Goal: Information Seeking & Learning: Understand process/instructions

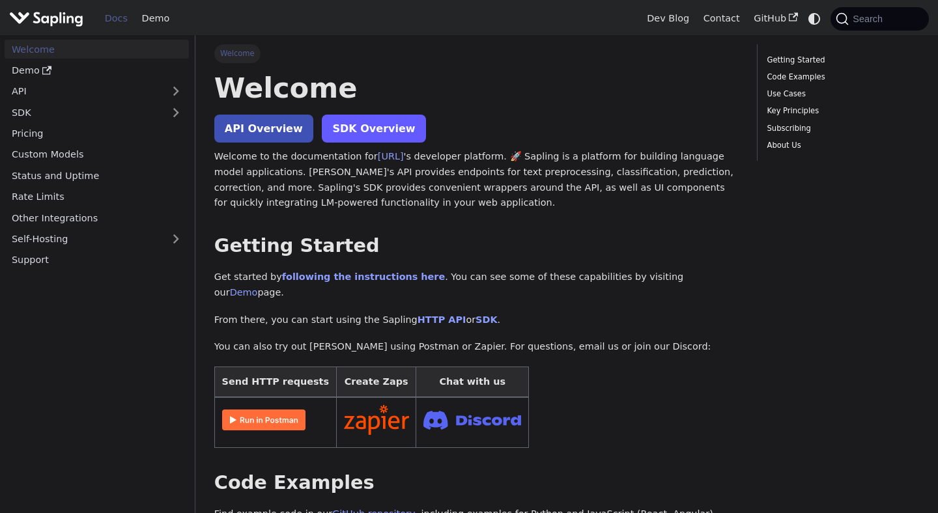
click at [368, 122] on link "SDK Overview" at bounding box center [374, 129] width 104 height 28
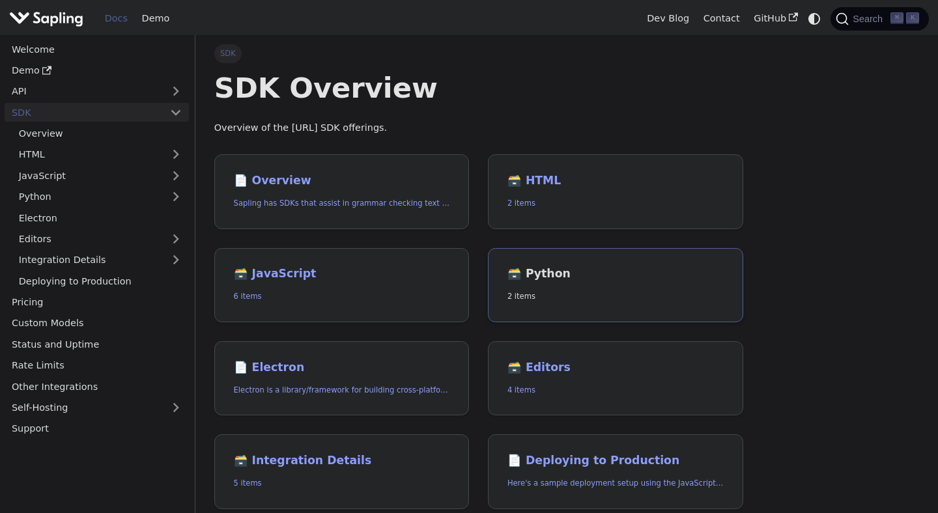
click at [540, 272] on h2 "🗃️ Python" at bounding box center [615, 274] width 216 height 14
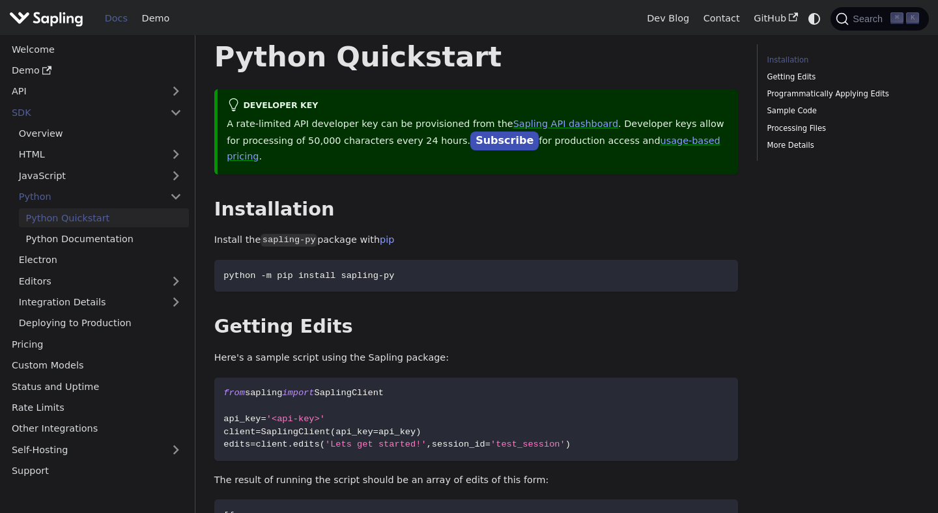
scroll to position [37, 0]
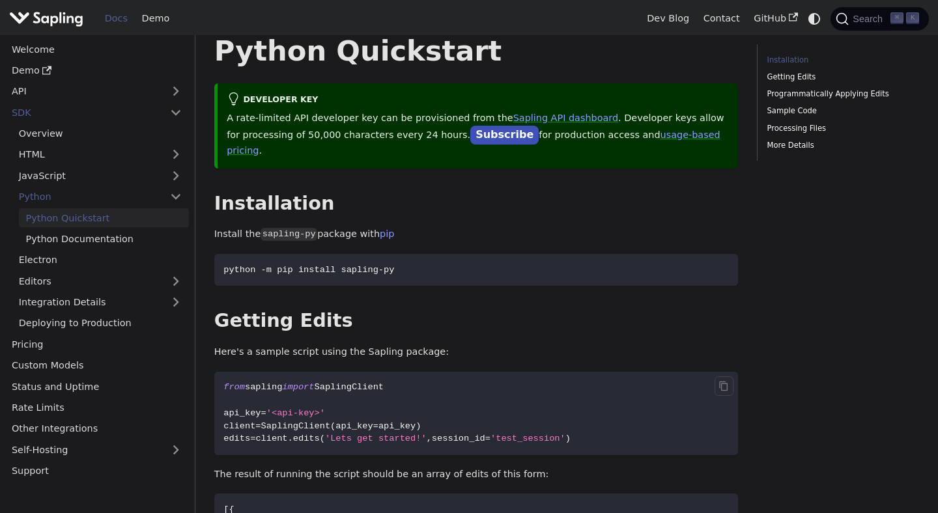
click at [421, 434] on span "'Lets get started!'" at bounding box center [376, 439] width 102 height 10
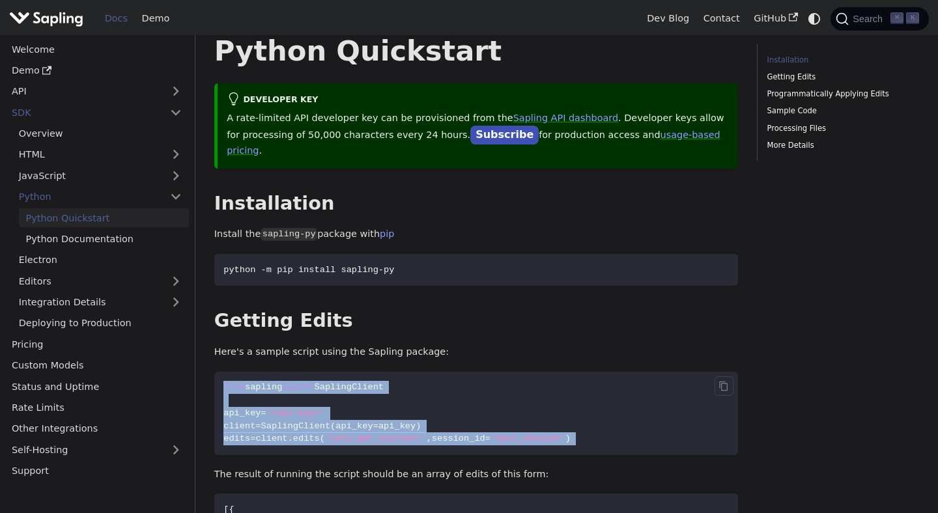
drag, startPoint x: 421, startPoint y: 424, endPoint x: 421, endPoint y: 365, distance: 59.2
click at [421, 372] on code "from sapling import SaplingClient api_key = '<api-key>' client = SaplingClient …" at bounding box center [476, 413] width 524 height 83
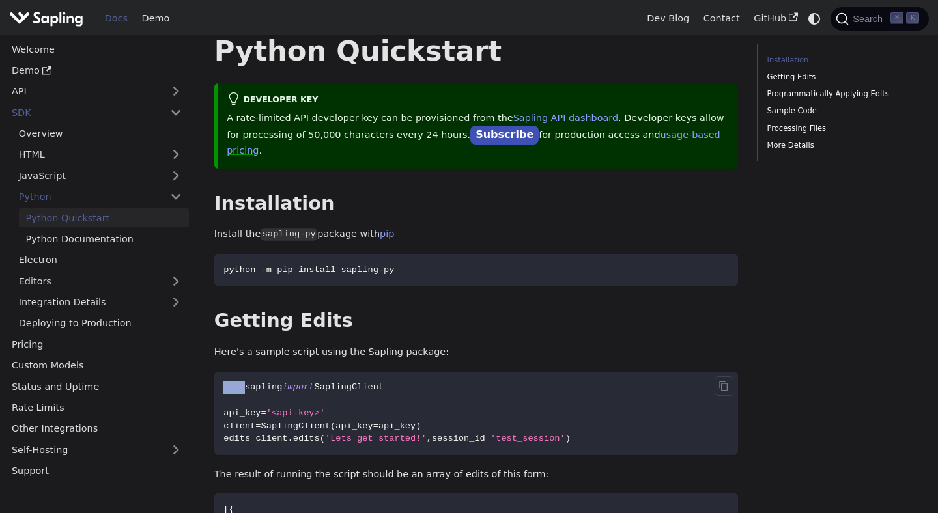
click at [421, 372] on code "from sapling import SaplingClient api_key = '<api-key>' client = SaplingClient …" at bounding box center [476, 413] width 524 height 83
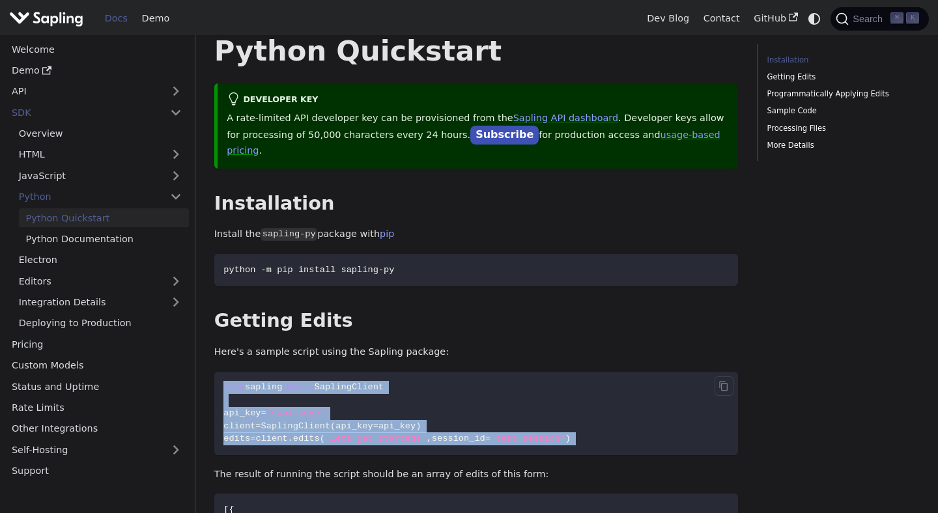
drag, startPoint x: 421, startPoint y: 365, endPoint x: 421, endPoint y: 428, distance: 63.2
click at [421, 428] on code "from sapling import SaplingClient api_key = '<api-key>' client = SaplingClient …" at bounding box center [476, 413] width 524 height 83
click at [421, 434] on span "'Lets get started!'" at bounding box center [376, 439] width 102 height 10
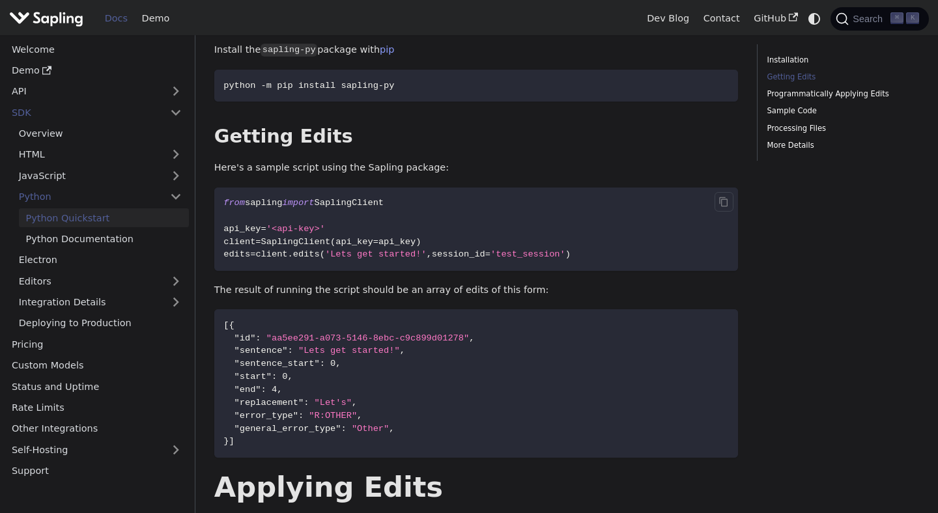
scroll to position [222, 0]
click at [421, 428] on code "[ { "id" : "aa5ee291-a073-5146-8ebc-c9c899d01278" , "sentence" : "Lets get star…" at bounding box center [476, 383] width 524 height 148
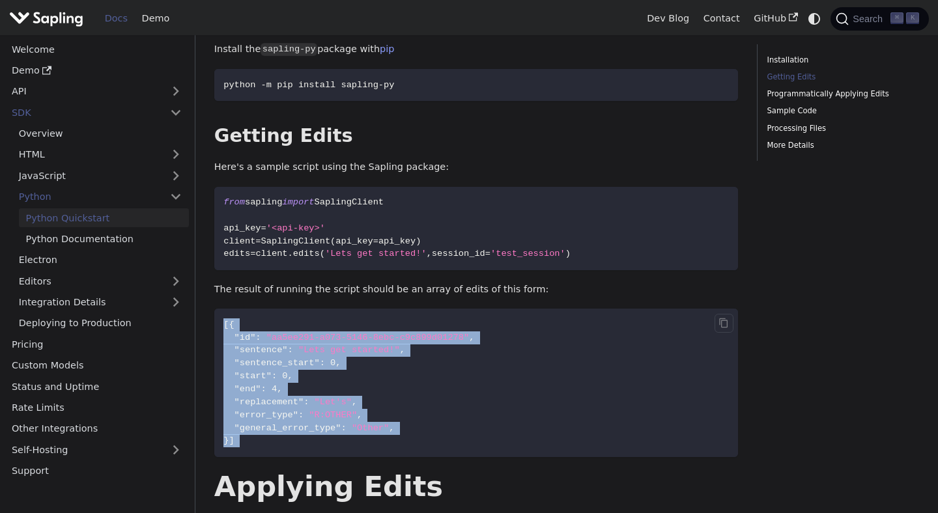
drag, startPoint x: 421, startPoint y: 428, endPoint x: 421, endPoint y: 294, distance: 134.1
click at [421, 309] on code "[ { "id" : "aa5ee291-a073-5146-8ebc-c9c899d01278" , "sentence" : "Lets get star…" at bounding box center [476, 383] width 524 height 148
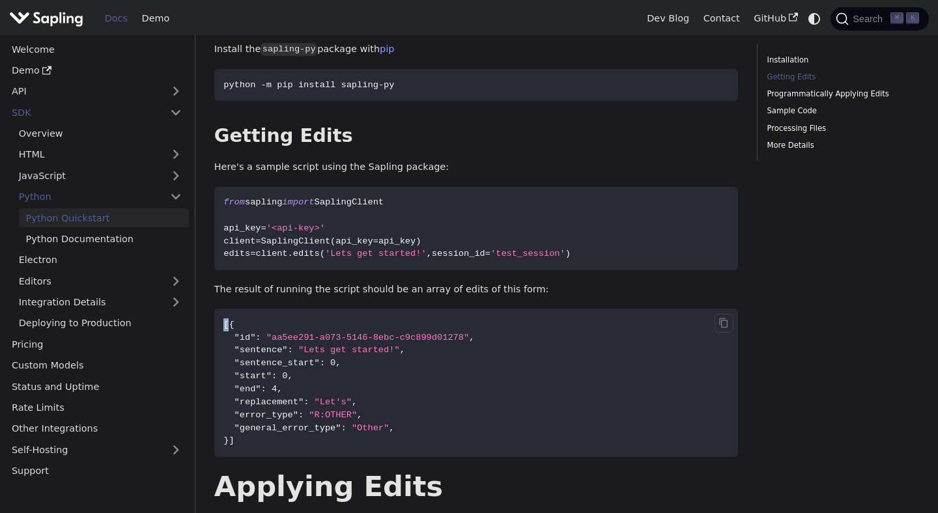
click at [421, 309] on code "[ { "id" : "aa5ee291-a073-5146-8ebc-c9c899d01278" , "sentence" : "Lets get star…" at bounding box center [476, 383] width 524 height 148
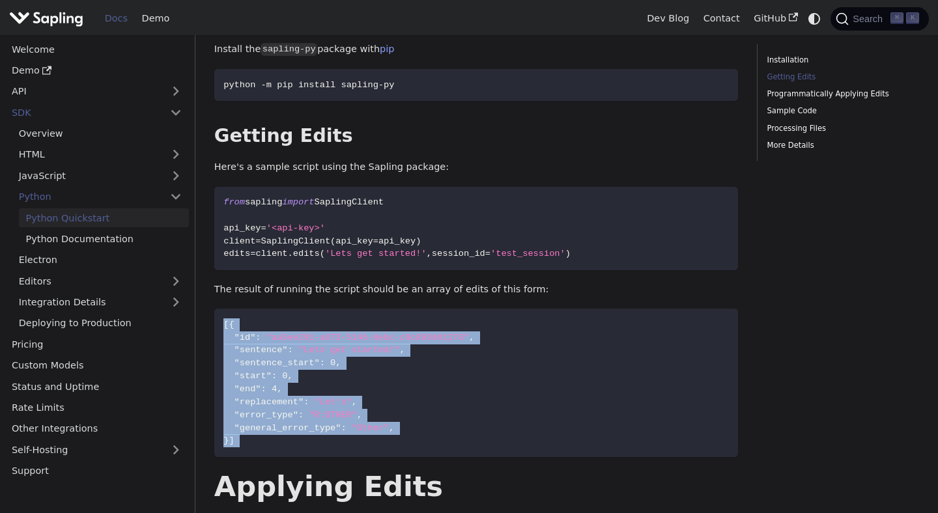
drag, startPoint x: 421, startPoint y: 294, endPoint x: 415, endPoint y: 448, distance: 154.4
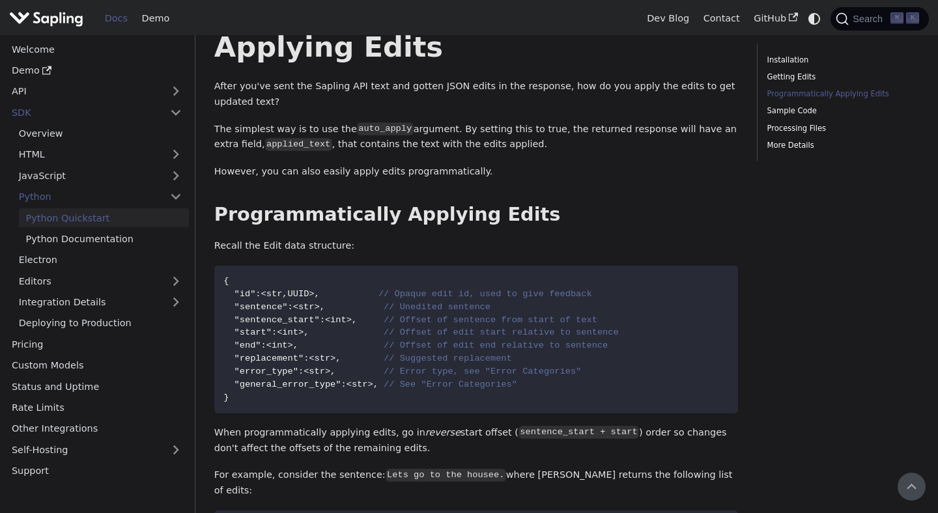
scroll to position [658, 0]
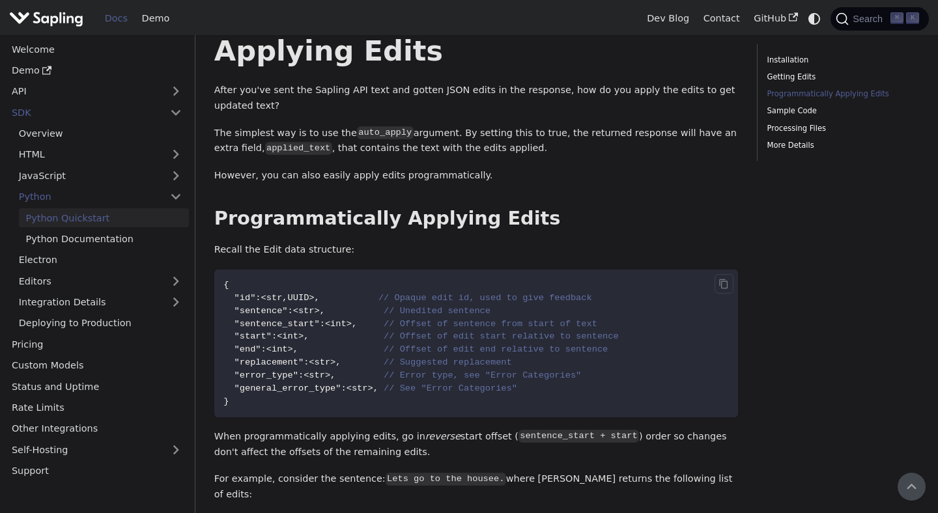
click at [335, 398] on code "{ "id" : <str , UUID> , // Opaque edit id, used to give feedback "sentence" : <…" at bounding box center [476, 344] width 524 height 148
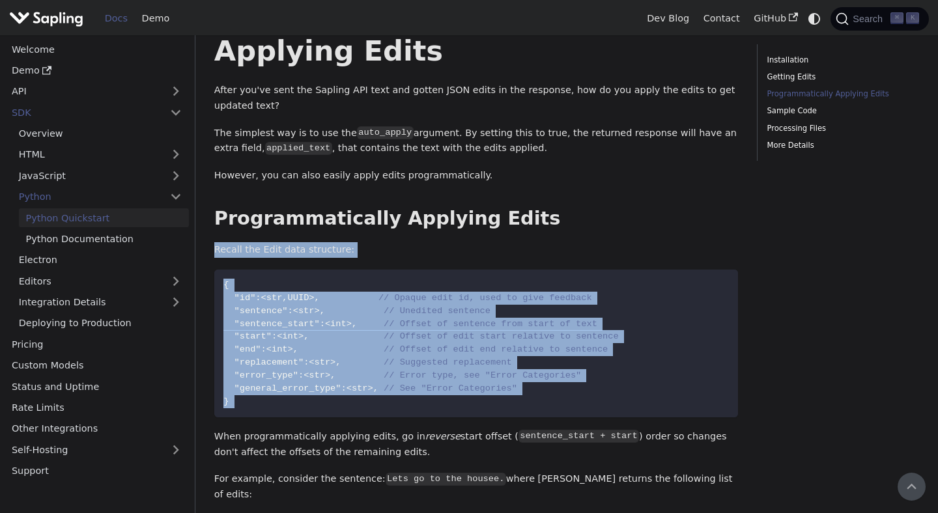
drag, startPoint x: 335, startPoint y: 398, endPoint x: 342, endPoint y: 240, distance: 158.4
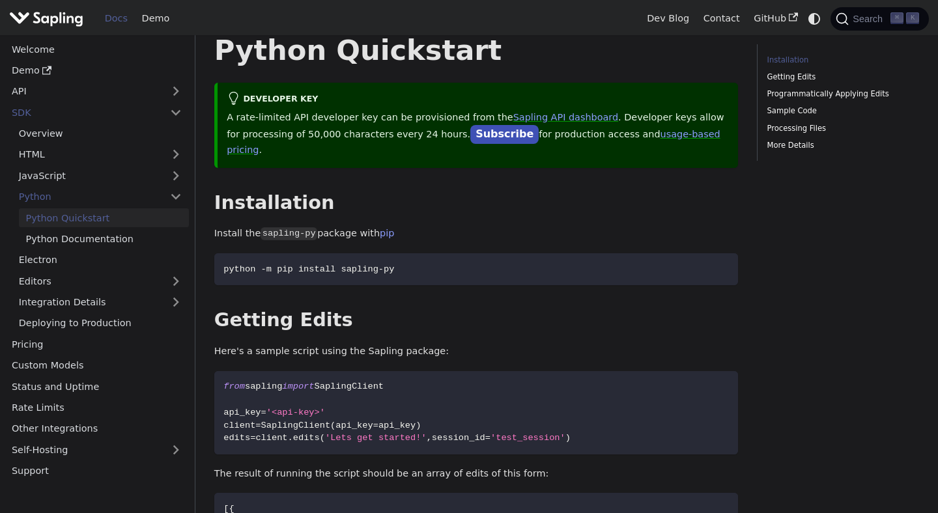
scroll to position [0, 0]
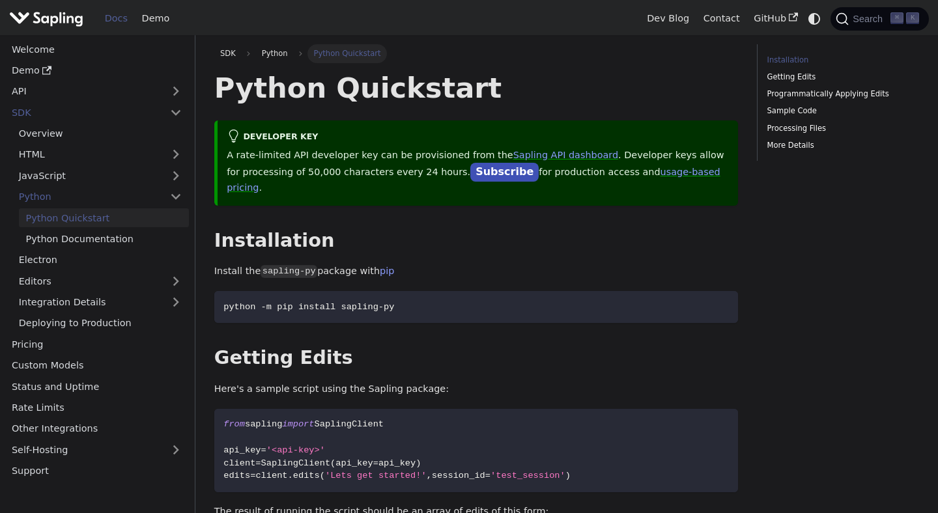
click at [305, 382] on p "Here's a sample script using the Sapling package:" at bounding box center [476, 390] width 524 height 16
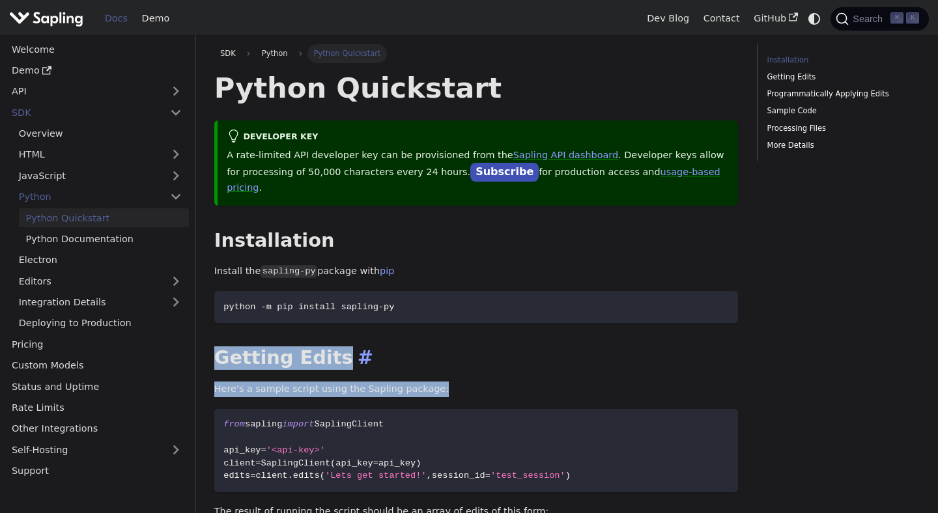
drag, startPoint x: 305, startPoint y: 371, endPoint x: 305, endPoint y: 333, distance: 37.8
click at [305, 346] on h2 "Getting Edits ​" at bounding box center [476, 357] width 524 height 23
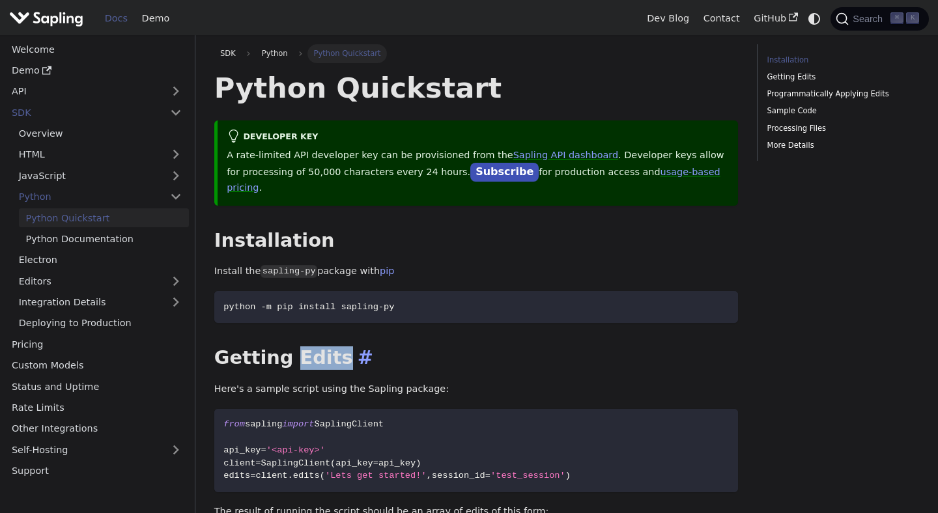
click at [305, 346] on h2 "Getting Edits ​" at bounding box center [476, 357] width 524 height 23
drag, startPoint x: 305, startPoint y: 333, endPoint x: 305, endPoint y: 361, distance: 28.0
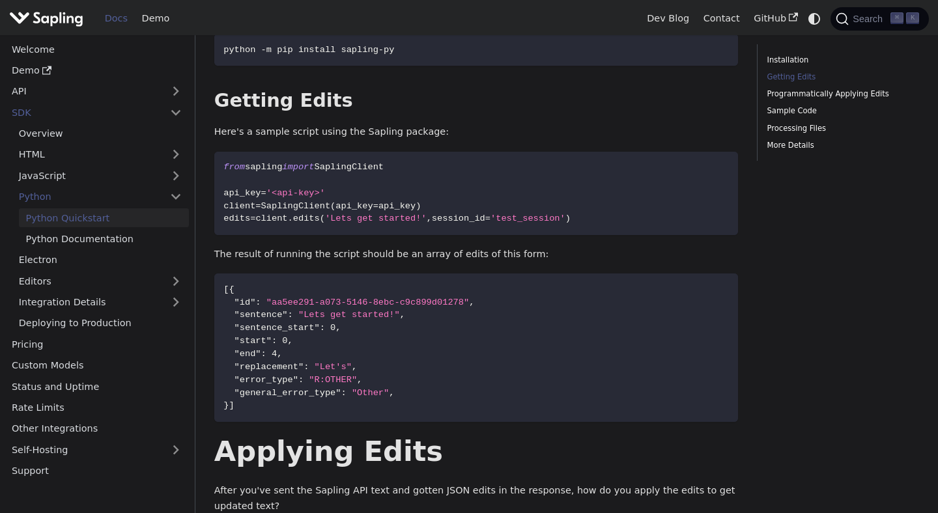
scroll to position [263, 0]
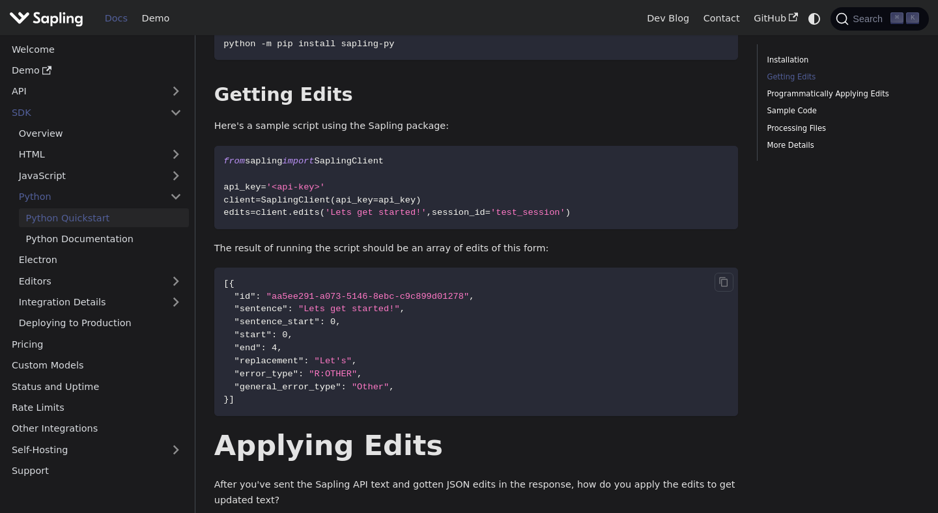
click at [419, 367] on code "[ { "id" : "aa5ee291-a073-5146-8ebc-c9c899d01278" , "sentence" : "Lets get star…" at bounding box center [476, 342] width 524 height 148
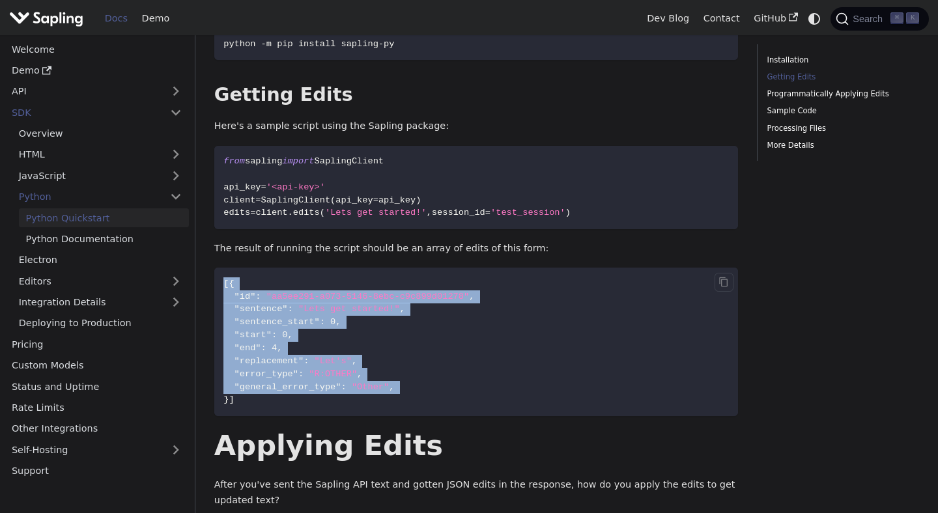
drag, startPoint x: 419, startPoint y: 367, endPoint x: 410, endPoint y: 271, distance: 96.1
click at [410, 271] on code "[ { "id" : "aa5ee291-a073-5146-8ebc-c9c899d01278" , "sentence" : "Lets get star…" at bounding box center [476, 342] width 524 height 148
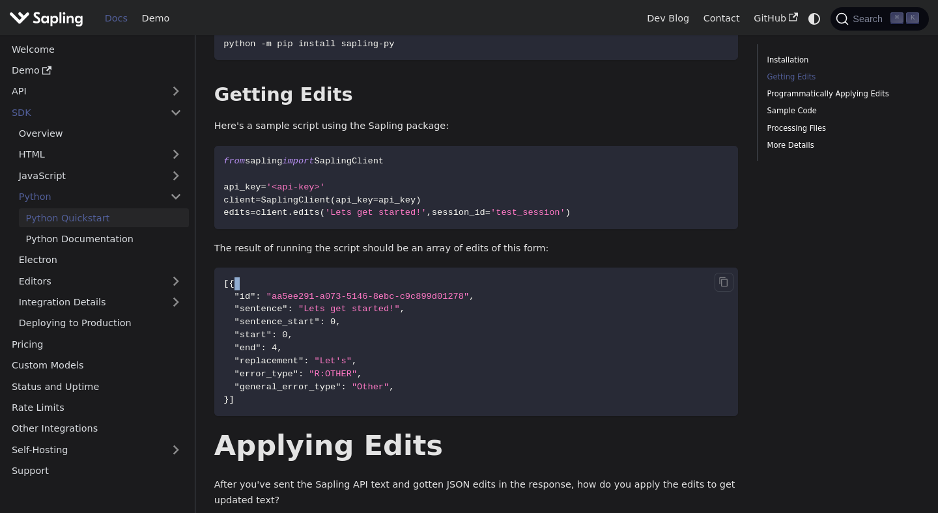
click at [410, 271] on code "[ { "id" : "aa5ee291-a073-5146-8ebc-c9c899d01278" , "sentence" : "Lets get star…" at bounding box center [476, 342] width 524 height 148
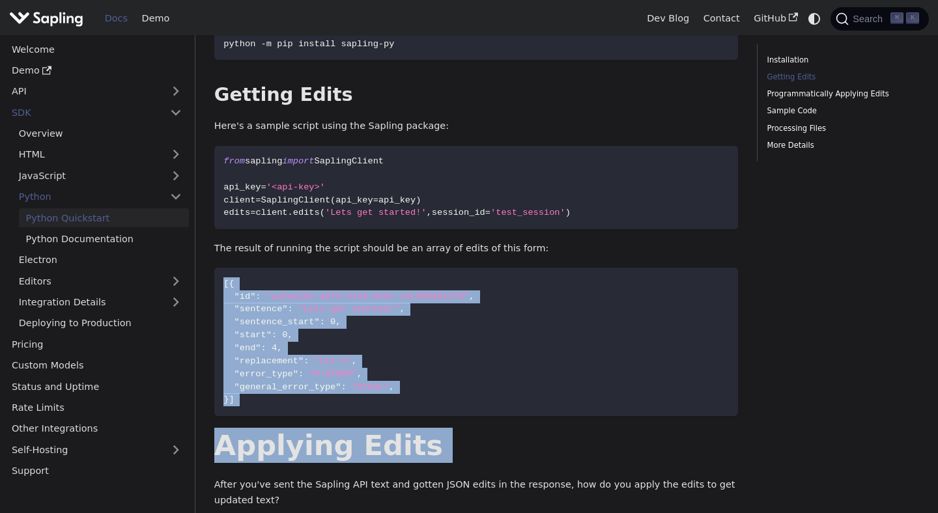
drag, startPoint x: 410, startPoint y: 271, endPoint x: 410, endPoint y: 414, distance: 142.6
click at [410, 428] on h1 "Applying Edits" at bounding box center [476, 445] width 524 height 35
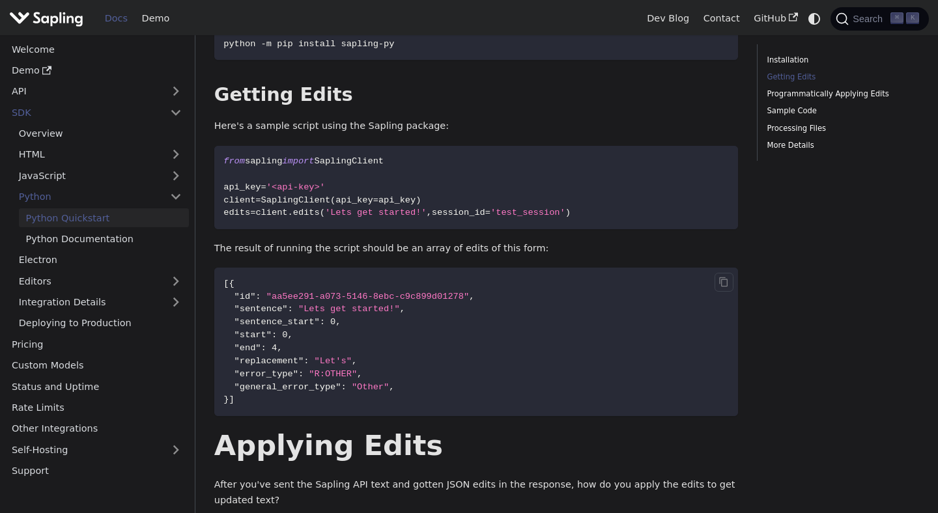
click at [410, 399] on code "[ { "id" : "aa5ee291-a073-5146-8ebc-c9c899d01278" , "sentence" : "Lets get star…" at bounding box center [476, 342] width 524 height 148
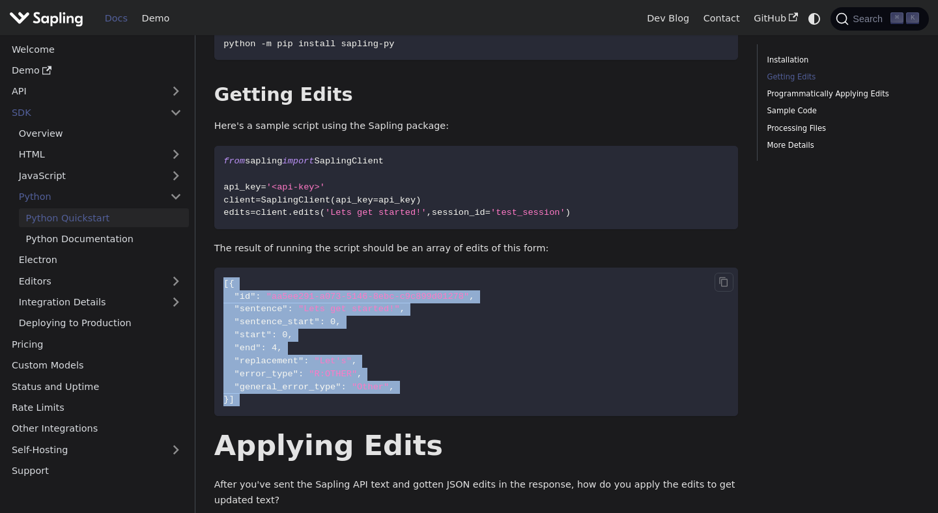
drag, startPoint x: 410, startPoint y: 399, endPoint x: 410, endPoint y: 262, distance: 136.7
click at [410, 268] on code "[ { "id" : "aa5ee291-a073-5146-8ebc-c9c899d01278" , "sentence" : "Lets get star…" at bounding box center [476, 342] width 524 height 148
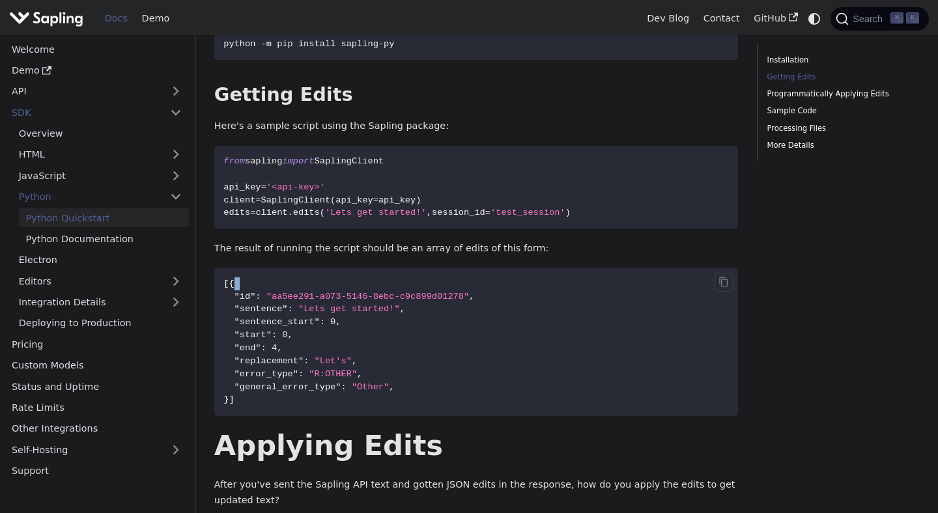
click at [410, 268] on code "[ { "id" : "aa5ee291-a073-5146-8ebc-c9c899d01278" , "sentence" : "Lets get star…" at bounding box center [476, 342] width 524 height 148
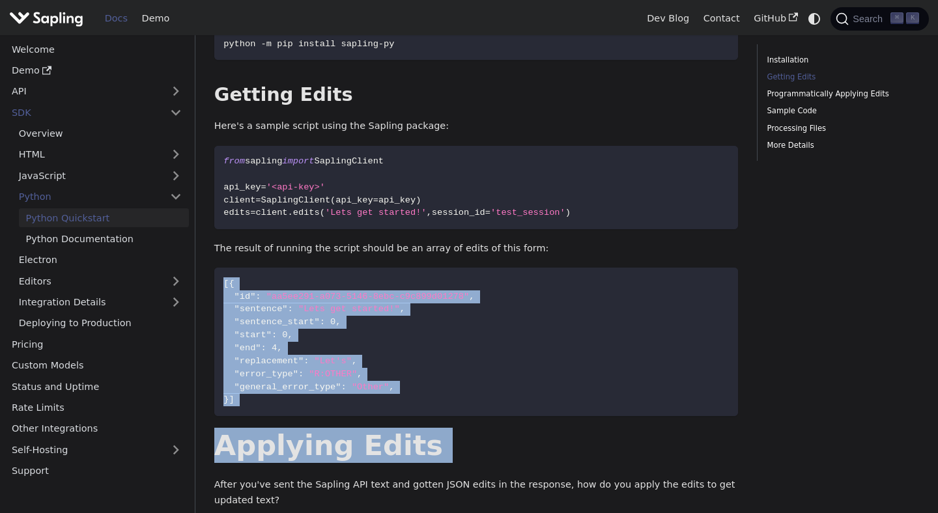
drag, startPoint x: 410, startPoint y: 262, endPoint x: 410, endPoint y: 423, distance: 160.8
click at [414, 391] on code "[ { "id" : "aa5ee291-a073-5146-8ebc-c9c899d01278" , "sentence" : "Lets get star…" at bounding box center [476, 342] width 524 height 148
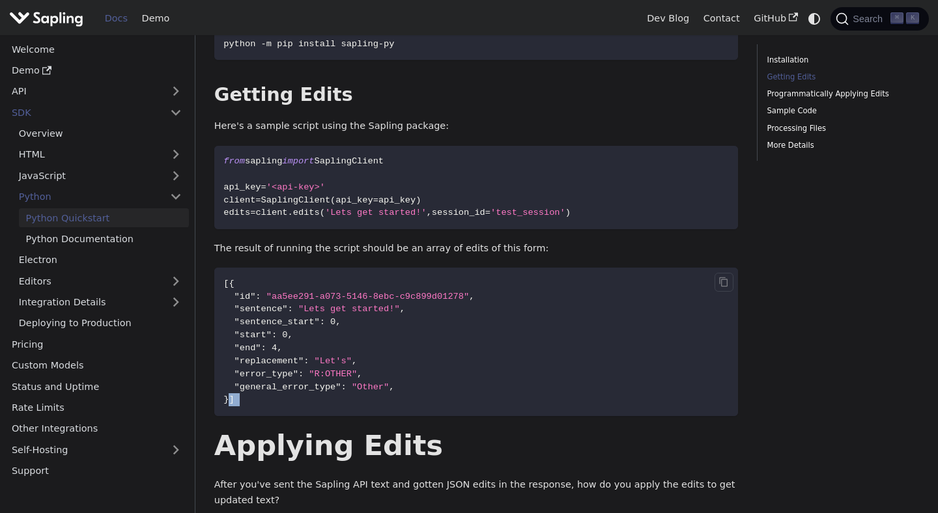
click at [414, 391] on code "[ { "id" : "aa5ee291-a073-5146-8ebc-c9c899d01278" , "sentence" : "Lets get star…" at bounding box center [476, 342] width 524 height 148
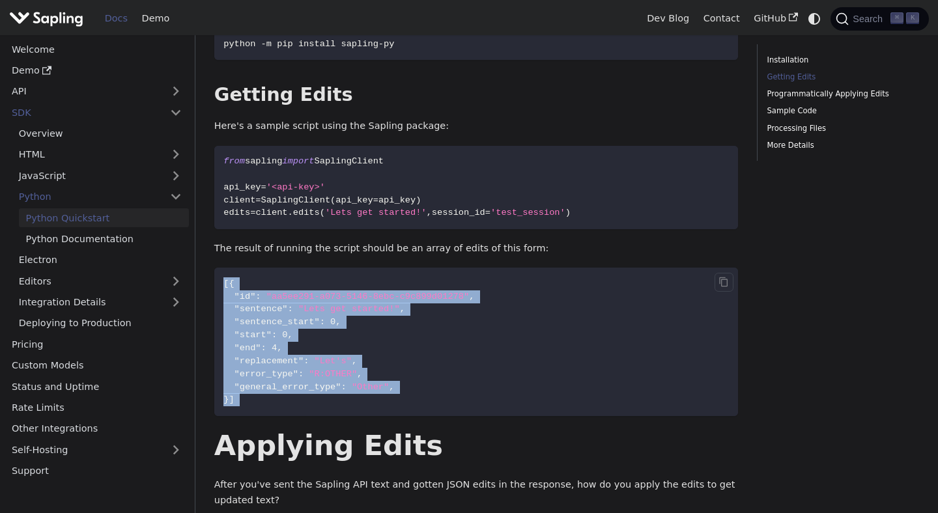
drag, startPoint x: 414, startPoint y: 391, endPoint x: 414, endPoint y: 266, distance: 124.4
click at [414, 268] on code "[ { "id" : "aa5ee291-a073-5146-8ebc-c9c899d01278" , "sentence" : "Lets get star…" at bounding box center [476, 342] width 524 height 148
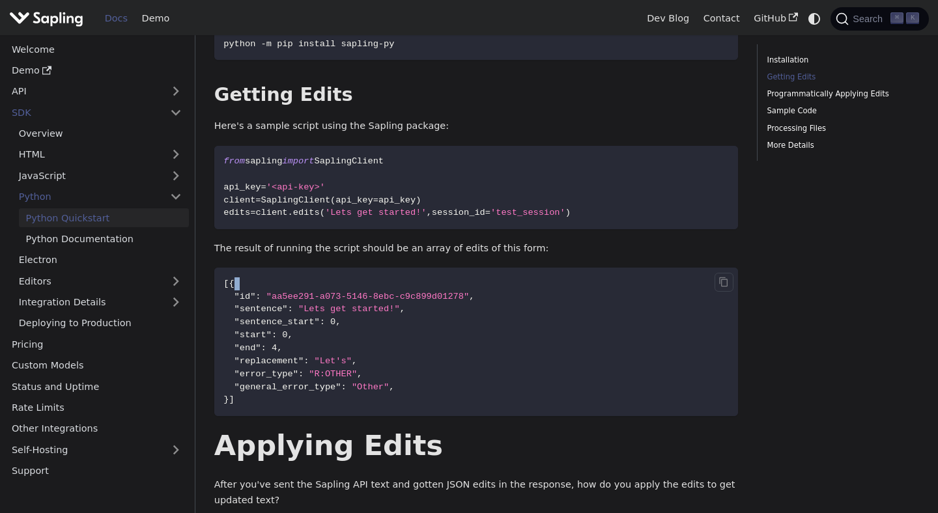
click at [414, 268] on code "[ { "id" : "aa5ee291-a073-5146-8ebc-c9c899d01278" , "sentence" : "Lets get star…" at bounding box center [476, 342] width 524 height 148
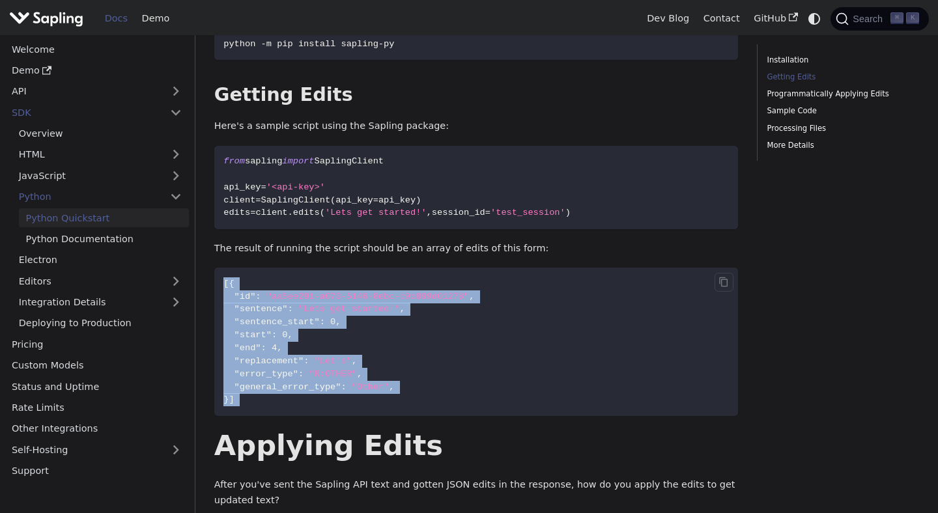
drag, startPoint x: 414, startPoint y: 266, endPoint x: 404, endPoint y: 391, distance: 124.7
click at [404, 391] on code "[ { "id" : "aa5ee291-a073-5146-8ebc-c9c899d01278" , "sentence" : "Lets get star…" at bounding box center [476, 342] width 524 height 148
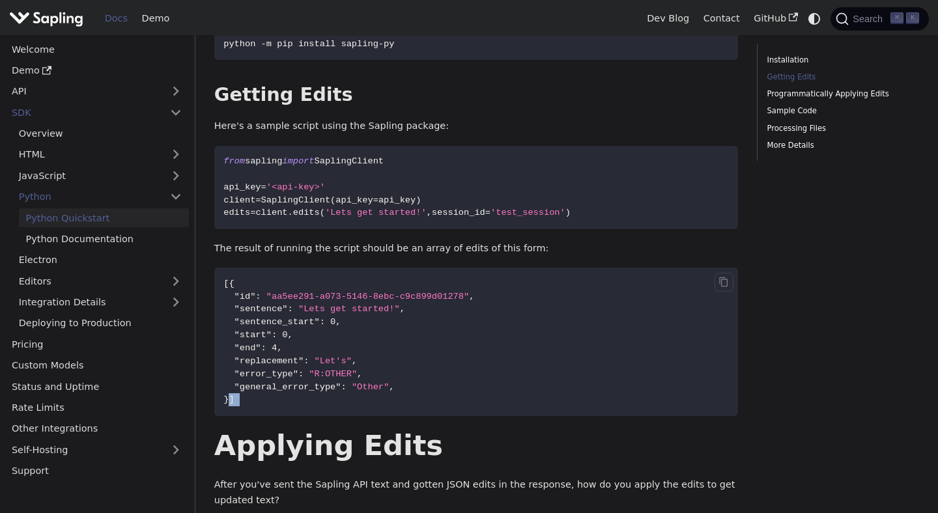
click at [404, 391] on code "[ { "id" : "aa5ee291-a073-5146-8ebc-c9c899d01278" , "sentence" : "Lets get star…" at bounding box center [476, 342] width 524 height 148
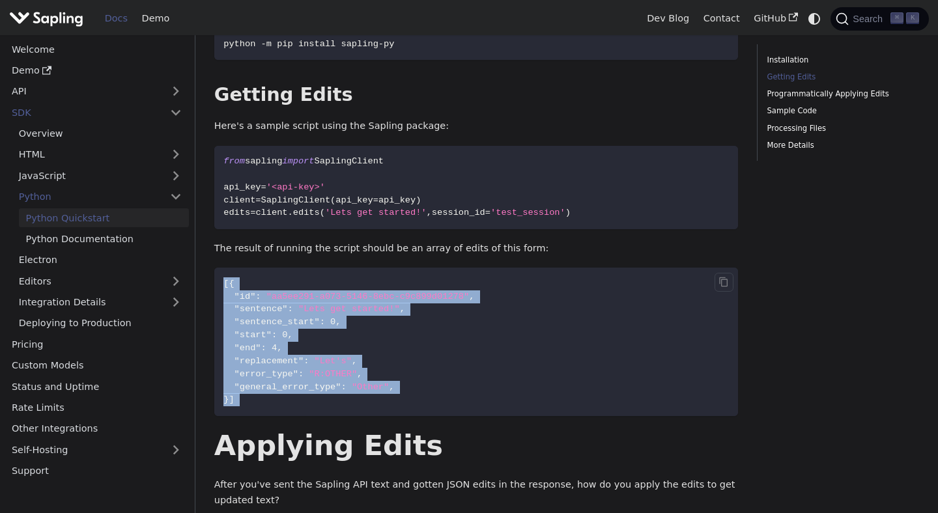
drag, startPoint x: 404, startPoint y: 391, endPoint x: 404, endPoint y: 255, distance: 136.1
click at [404, 268] on code "[ { "id" : "aa5ee291-a073-5146-8ebc-c9c899d01278" , "sentence" : "Lets get star…" at bounding box center [476, 342] width 524 height 148
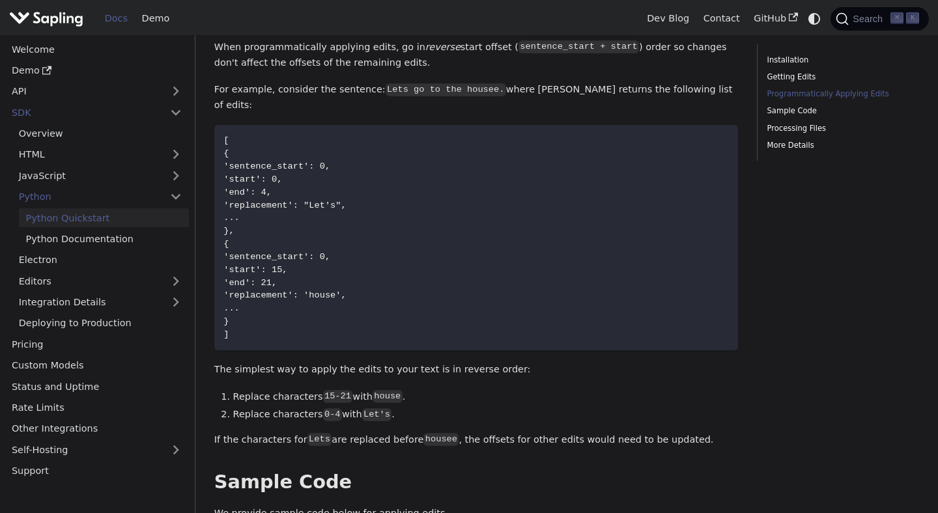
scroll to position [1048, 0]
click at [443, 329] on div "Python Quickstart Developer Key A rate-limited API developer key can be provisi…" at bounding box center [476, 139] width 524 height 2233
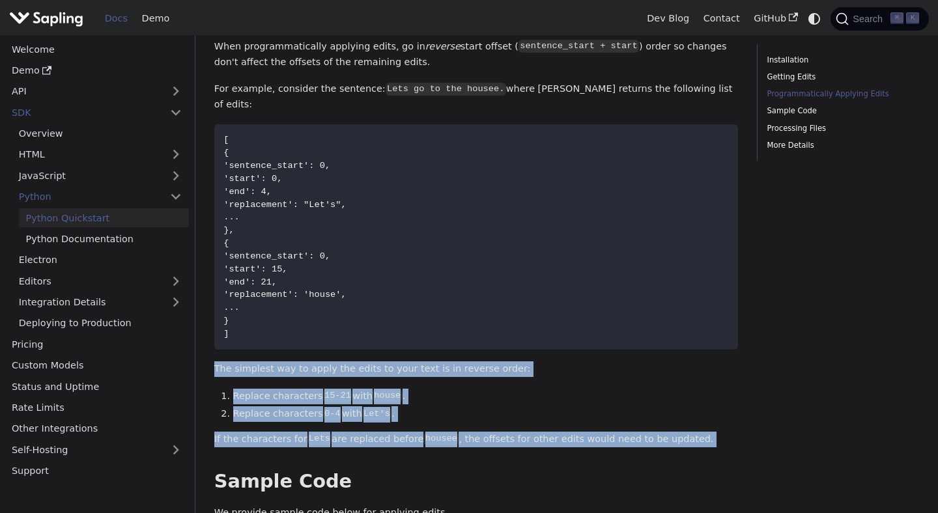
drag, startPoint x: 443, startPoint y: 329, endPoint x: 481, endPoint y: 412, distance: 91.2
click at [481, 412] on div "Python Quickstart Developer Key A rate-limited API developer key can be provisi…" at bounding box center [476, 139] width 524 height 2233
click at [481, 432] on p "If the characters for Lets are replaced before housee , the offsets for other e…" at bounding box center [476, 440] width 524 height 16
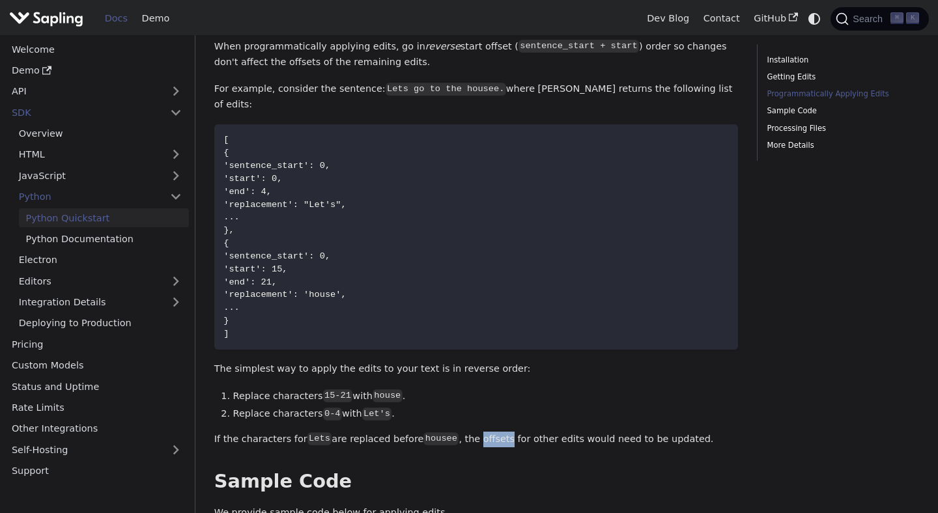
click at [481, 432] on p "If the characters for Lets are replaced before housee , the offsets for other e…" at bounding box center [476, 440] width 524 height 16
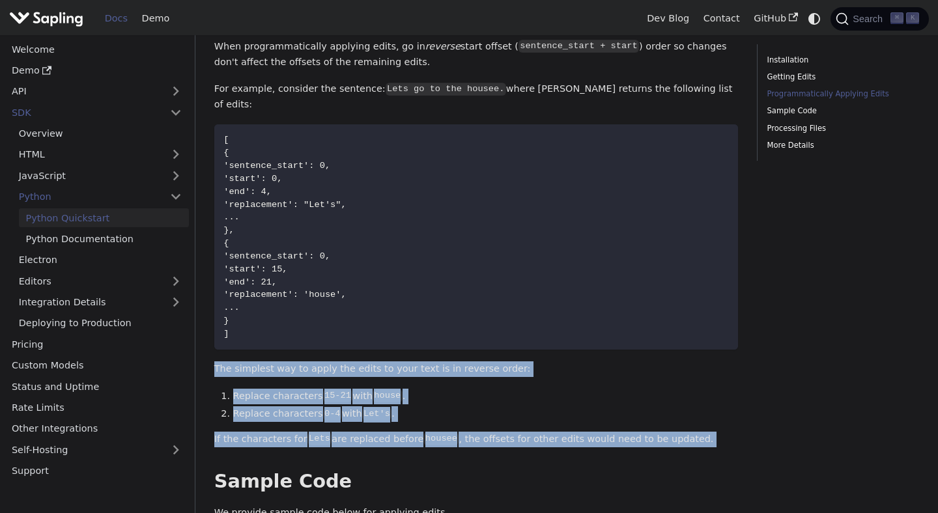
drag, startPoint x: 481, startPoint y: 412, endPoint x: 481, endPoint y: 331, distance: 80.7
click at [481, 331] on div "Python Quickstart Developer Key A rate-limited API developer key can be provisi…" at bounding box center [476, 139] width 524 height 2233
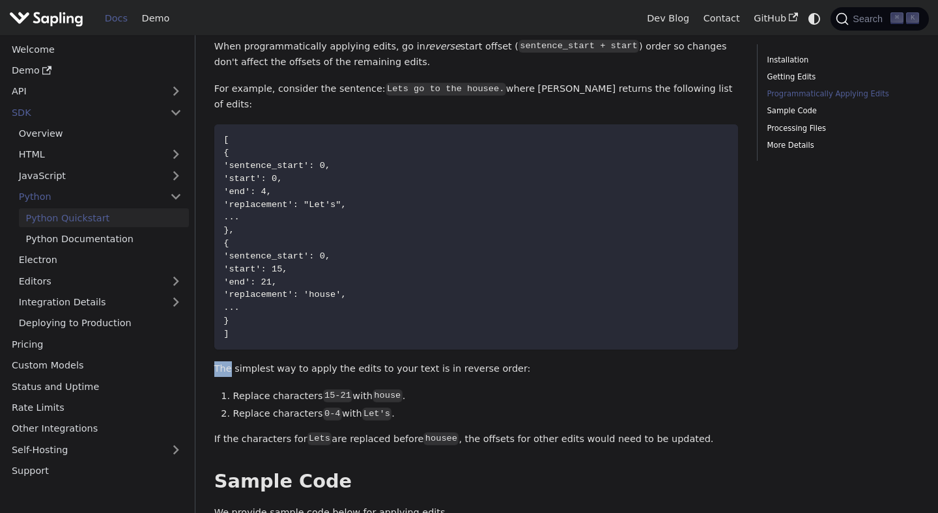
click at [481, 331] on div "Python Quickstart Developer Key A rate-limited API developer key can be provisi…" at bounding box center [476, 139] width 524 height 2233
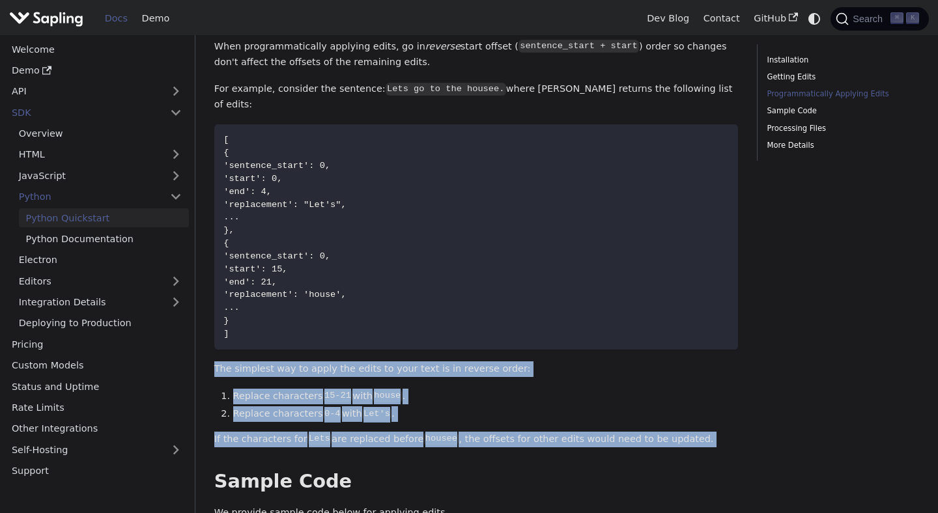
drag, startPoint x: 481, startPoint y: 331, endPoint x: 484, endPoint y: 417, distance: 85.3
click at [484, 417] on div "Python Quickstart Developer Key A rate-limited API developer key can be provisi…" at bounding box center [476, 139] width 524 height 2233
click at [484, 432] on p "If the characters for Lets are replaced before housee , the offsets for other e…" at bounding box center [476, 440] width 524 height 16
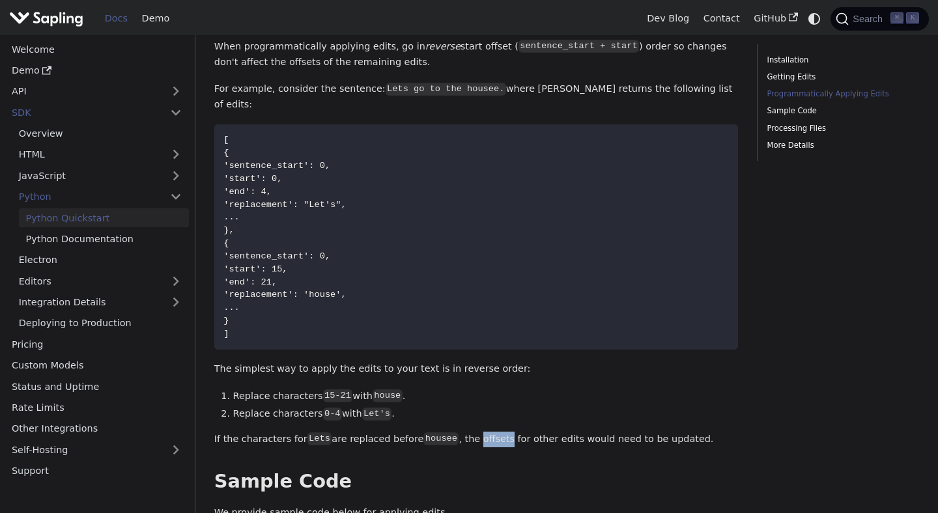
click at [484, 432] on p "If the characters for Lets are replaced before housee , the offsets for other e…" at bounding box center [476, 440] width 524 height 16
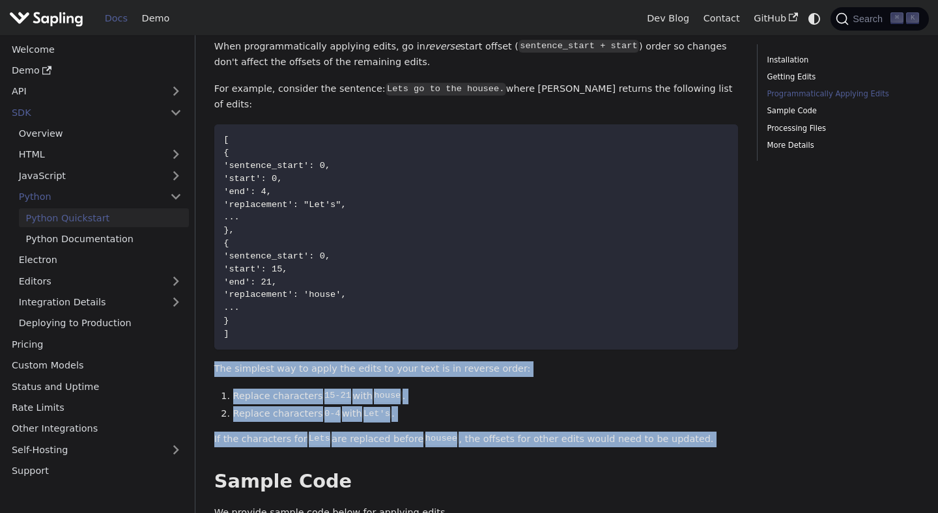
drag, startPoint x: 484, startPoint y: 417, endPoint x: 484, endPoint y: 334, distance: 82.7
click at [484, 334] on div "Python Quickstart Developer Key A rate-limited API developer key can be provisi…" at bounding box center [476, 139] width 524 height 2233
click at [484, 361] on p "The simplest way to apply the edits to your text is in reverse order:" at bounding box center [476, 369] width 524 height 16
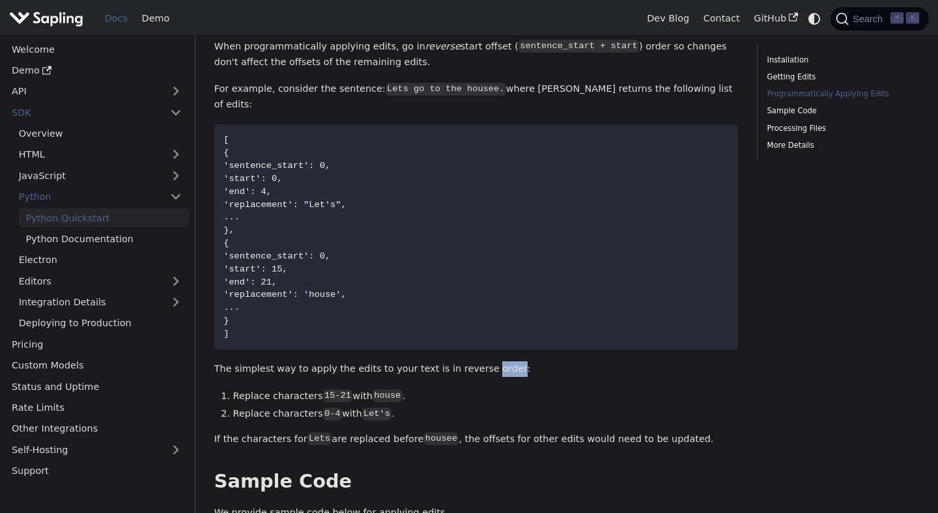
click at [484, 361] on p "The simplest way to apply the edits to your text is in reverse order:" at bounding box center [476, 369] width 524 height 16
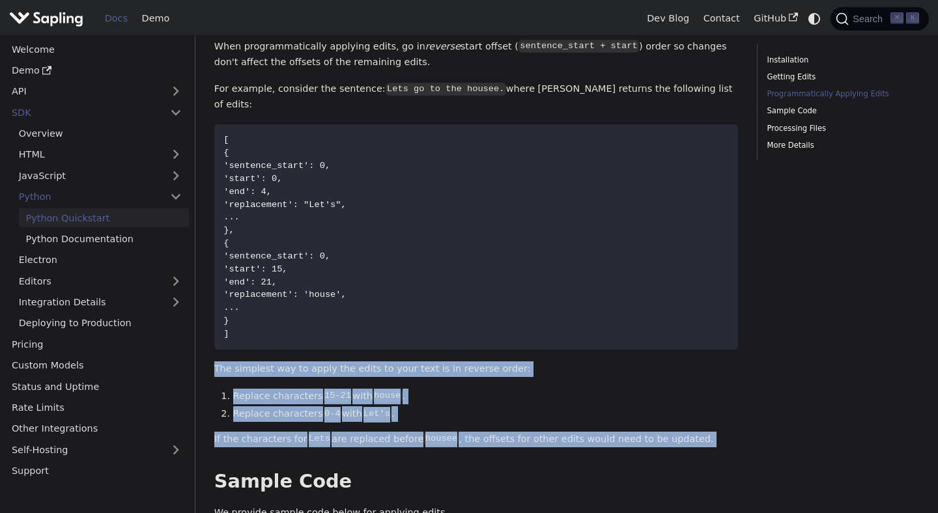
drag, startPoint x: 484, startPoint y: 334, endPoint x: 489, endPoint y: 419, distance: 85.4
click at [489, 419] on div "Python Quickstart Developer Key A rate-limited API developer key can be provisi…" at bounding box center [476, 139] width 524 height 2233
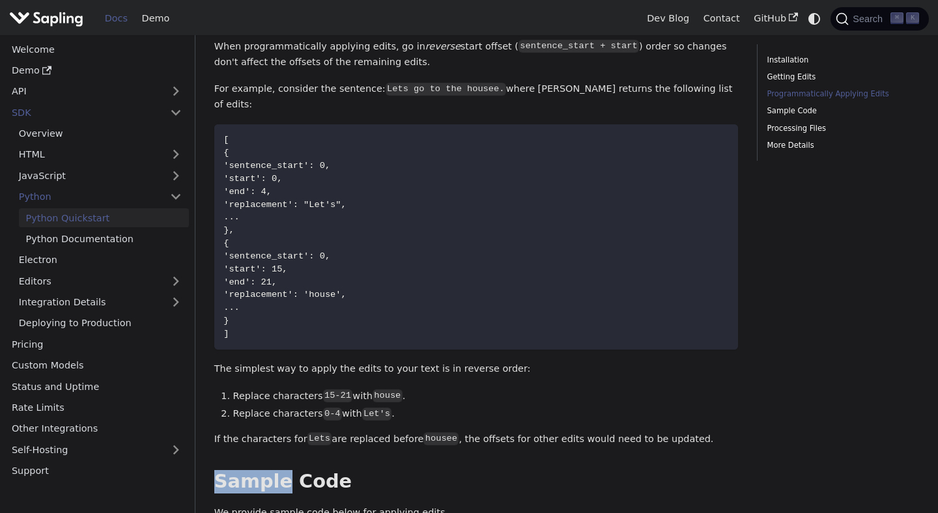
click at [489, 419] on div "Python Quickstart Developer Key A rate-limited API developer key can be provisi…" at bounding box center [476, 139] width 524 height 2233
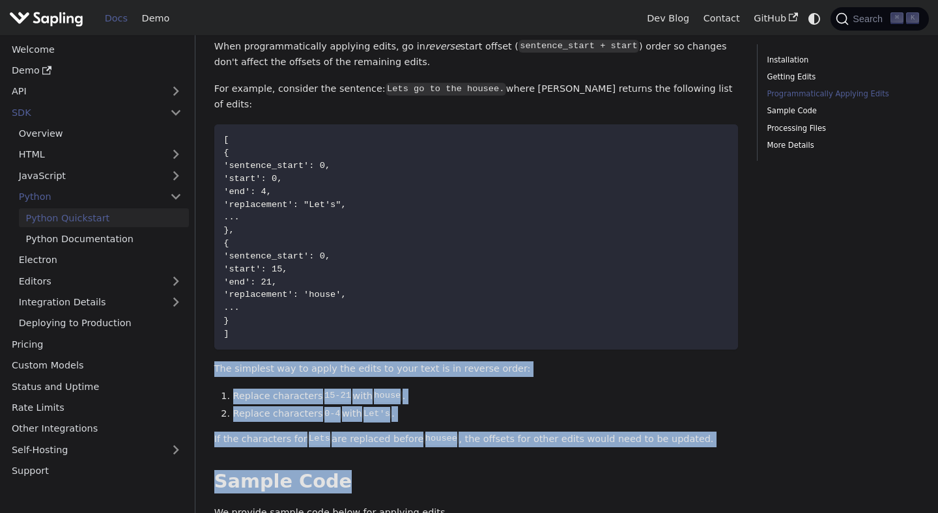
drag, startPoint x: 489, startPoint y: 419, endPoint x: 485, endPoint y: 341, distance: 78.2
click at [485, 341] on div "Python Quickstart Developer Key A rate-limited API developer key can be provisi…" at bounding box center [476, 139] width 524 height 2233
click at [485, 361] on p "The simplest way to apply the edits to your text is in reverse order:" at bounding box center [476, 369] width 524 height 16
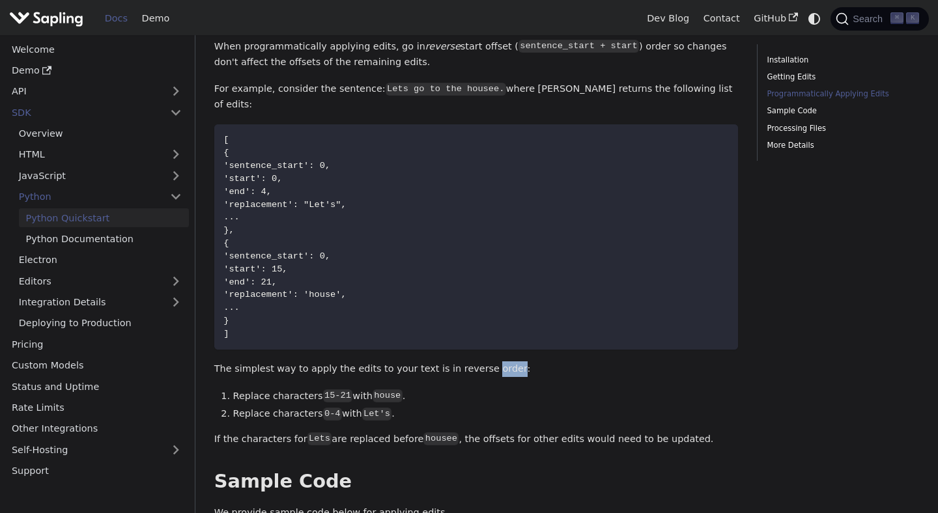
click at [485, 361] on p "The simplest way to apply the edits to your text is in reverse order:" at bounding box center [476, 369] width 524 height 16
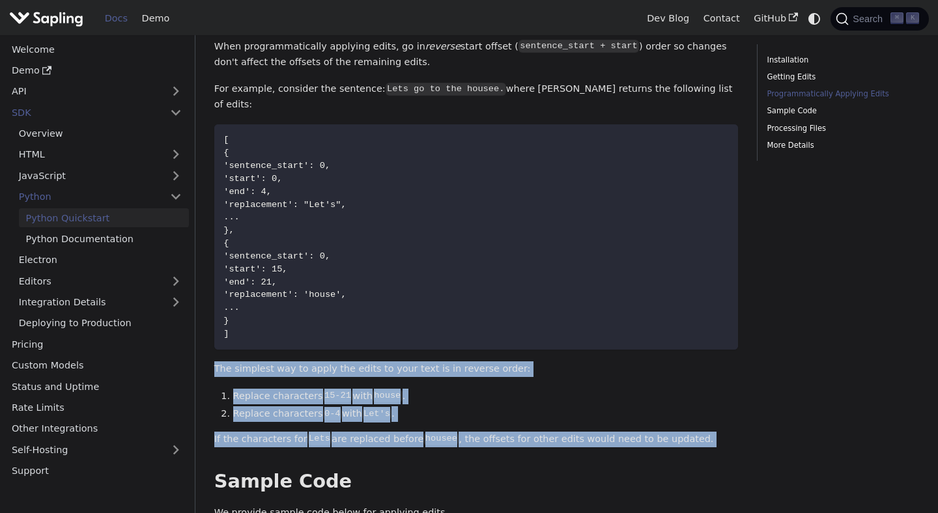
drag, startPoint x: 485, startPoint y: 341, endPoint x: 490, endPoint y: 410, distance: 68.6
click at [490, 410] on div "Python Quickstart Developer Key A rate-limited API developer key can be provisi…" at bounding box center [476, 139] width 524 height 2233
click at [490, 432] on p "If the characters for Lets are replaced before housee , the offsets for other e…" at bounding box center [476, 440] width 524 height 16
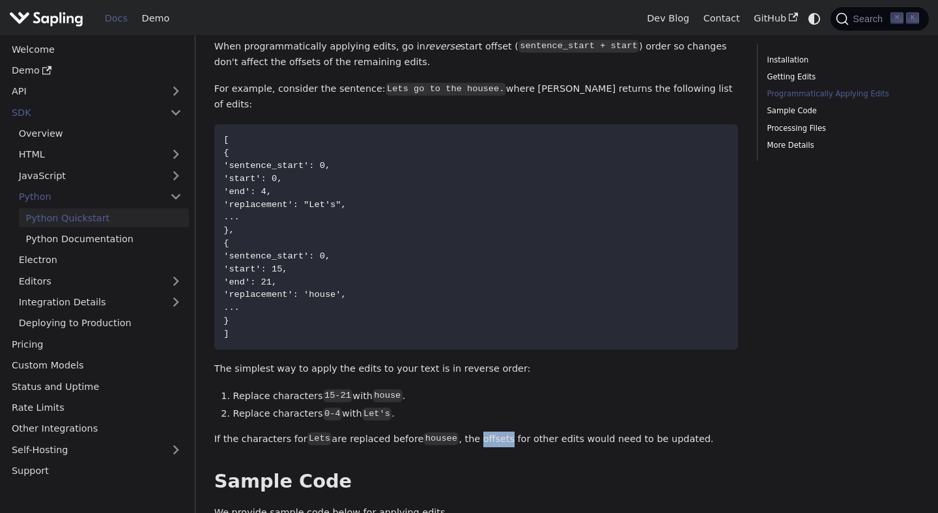
click at [490, 432] on p "If the characters for Lets are replaced before housee , the offsets for other e…" at bounding box center [476, 440] width 524 height 16
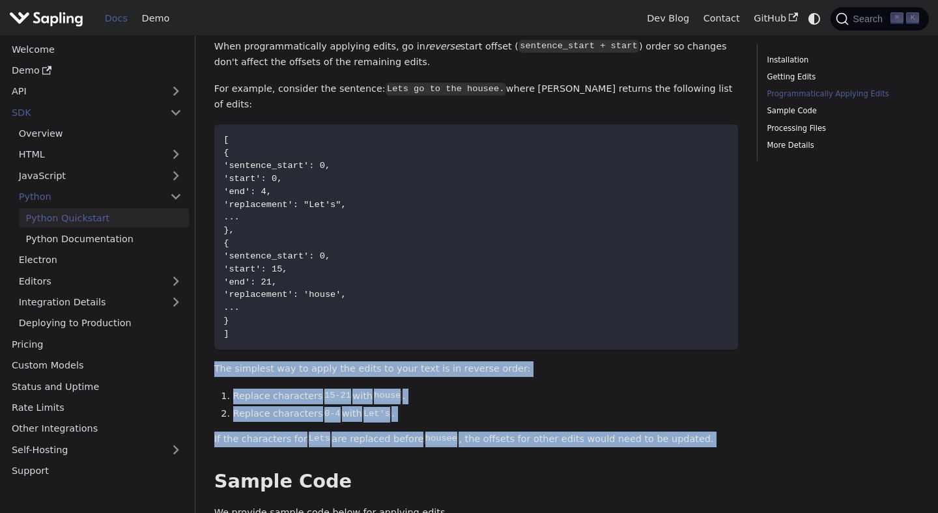
drag, startPoint x: 490, startPoint y: 410, endPoint x: 488, endPoint y: 341, distance: 69.1
click at [488, 341] on div "Python Quickstart Developer Key A rate-limited API developer key can be provisi…" at bounding box center [476, 139] width 524 height 2233
click at [488, 361] on p "The simplest way to apply the edits to your text is in reverse order:" at bounding box center [476, 369] width 524 height 16
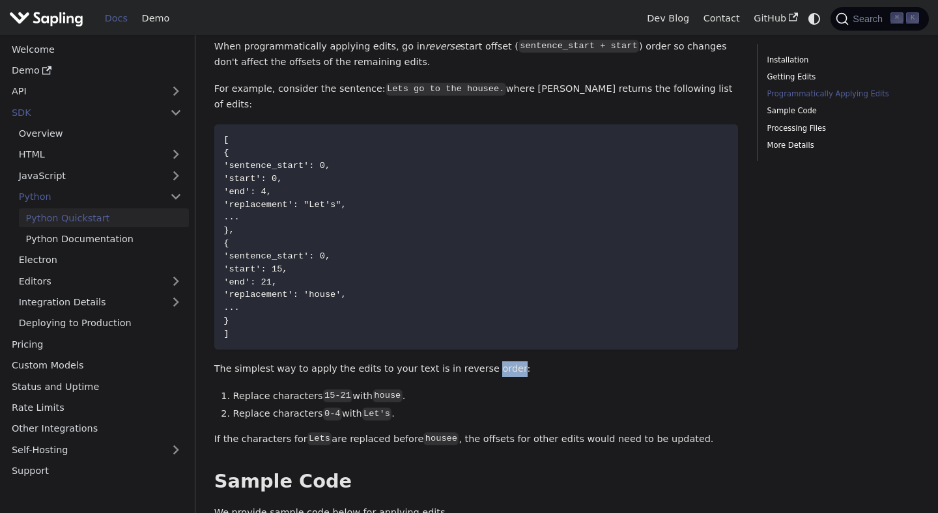
click at [488, 361] on p "The simplest way to apply the edits to your text is in reverse order:" at bounding box center [476, 369] width 524 height 16
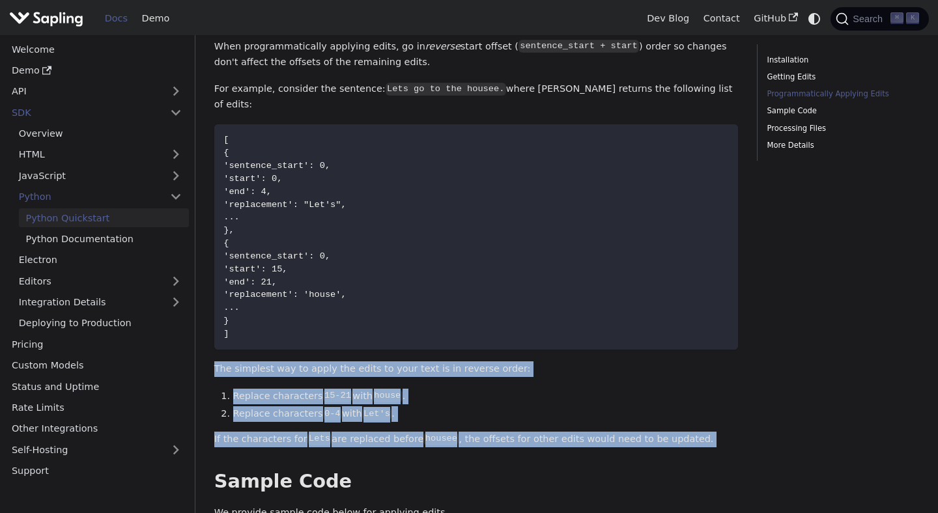
drag, startPoint x: 488, startPoint y: 341, endPoint x: 499, endPoint y: 403, distance: 63.5
click at [499, 403] on div "Python Quickstart Developer Key A rate-limited API developer key can be provisi…" at bounding box center [476, 139] width 524 height 2233
click at [499, 432] on p "If the characters for Lets are replaced before housee , the offsets for other e…" at bounding box center [476, 440] width 524 height 16
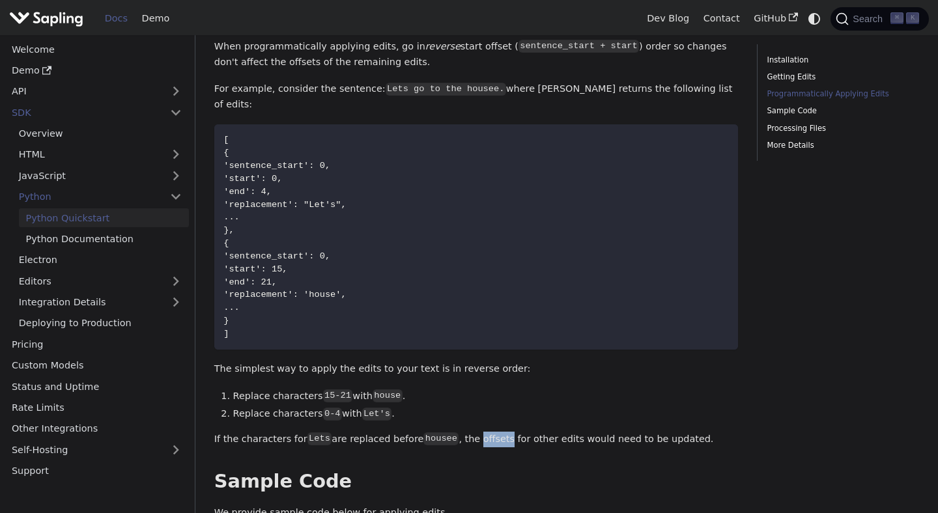
click at [499, 432] on p "If the characters for Lets are replaced before housee , the offsets for other e…" at bounding box center [476, 440] width 524 height 16
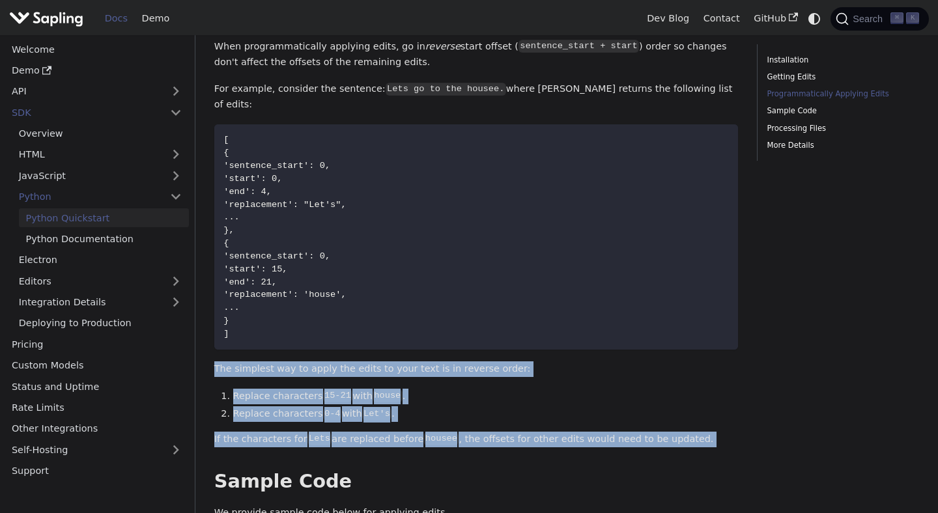
drag, startPoint x: 499, startPoint y: 403, endPoint x: 492, endPoint y: 337, distance: 66.8
click at [492, 337] on div "Python Quickstart Developer Key A rate-limited API developer key can be provisi…" at bounding box center [476, 139] width 524 height 2233
click at [492, 361] on p "The simplest way to apply the edits to your text is in reverse order:" at bounding box center [476, 369] width 524 height 16
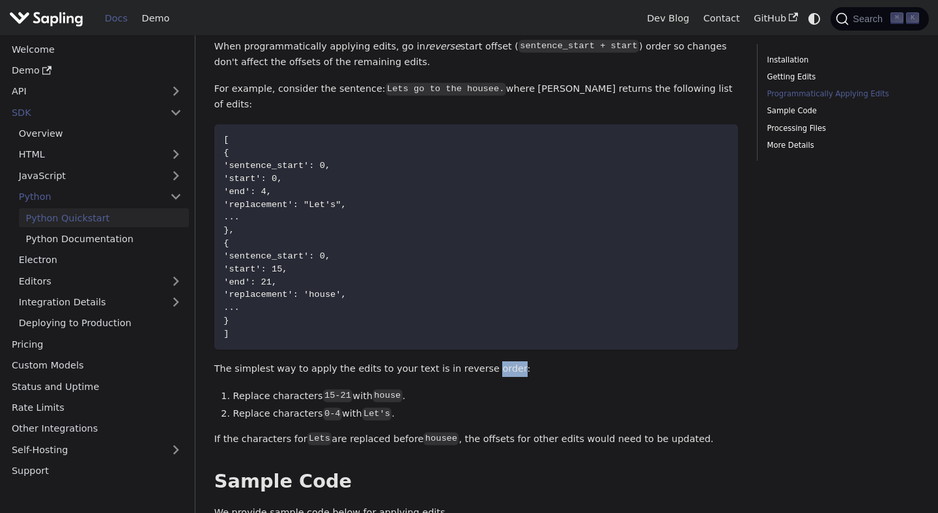
click at [492, 361] on p "The simplest way to apply the edits to your text is in reverse order:" at bounding box center [476, 369] width 524 height 16
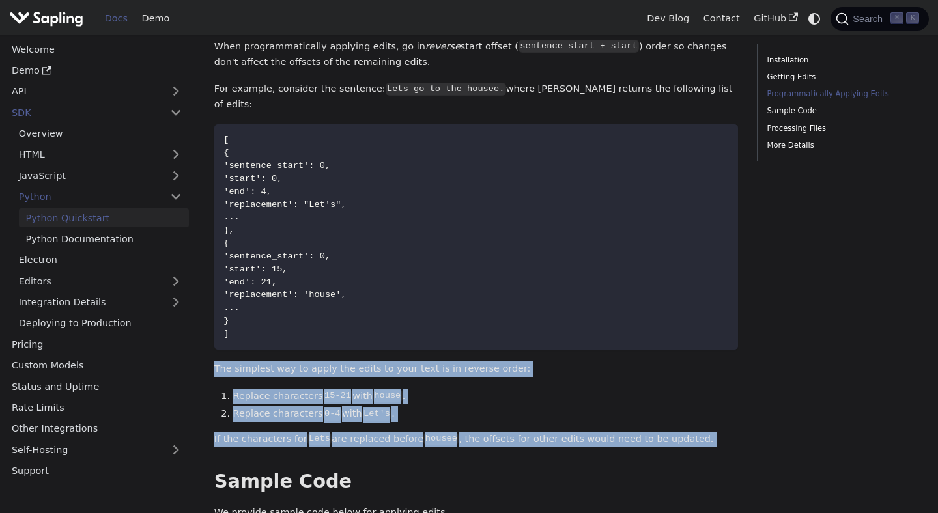
drag, startPoint x: 492, startPoint y: 337, endPoint x: 512, endPoint y: 413, distance: 79.0
click at [512, 413] on div "Python Quickstart Developer Key A rate-limited API developer key can be provisi…" at bounding box center [476, 139] width 524 height 2233
click at [512, 432] on p "If the characters for Lets are replaced before housee , the offsets for other e…" at bounding box center [476, 440] width 524 height 16
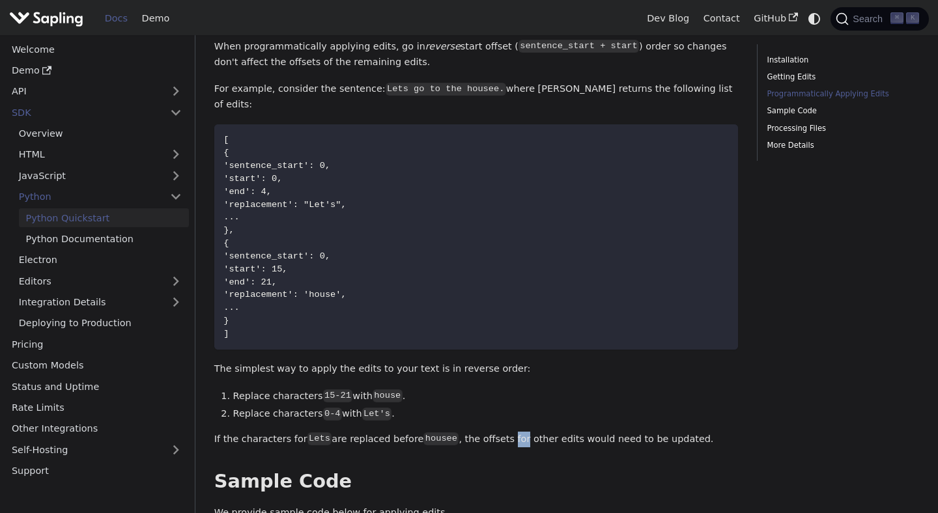
click at [512, 432] on p "If the characters for Lets are replaced before housee , the offsets for other e…" at bounding box center [476, 440] width 524 height 16
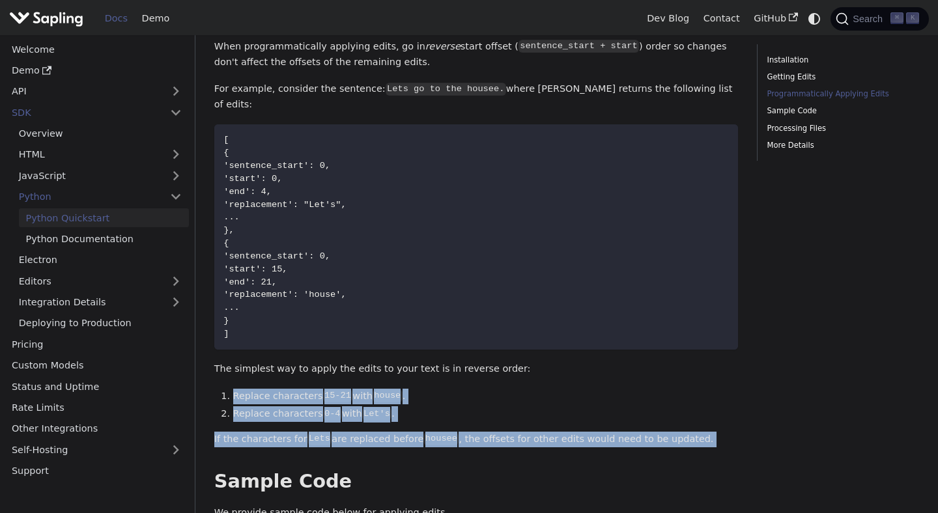
drag, startPoint x: 512, startPoint y: 413, endPoint x: 506, endPoint y: 348, distance: 65.4
click at [506, 348] on div "Python Quickstart Developer Key A rate-limited API developer key can be provisi…" at bounding box center [476, 139] width 524 height 2233
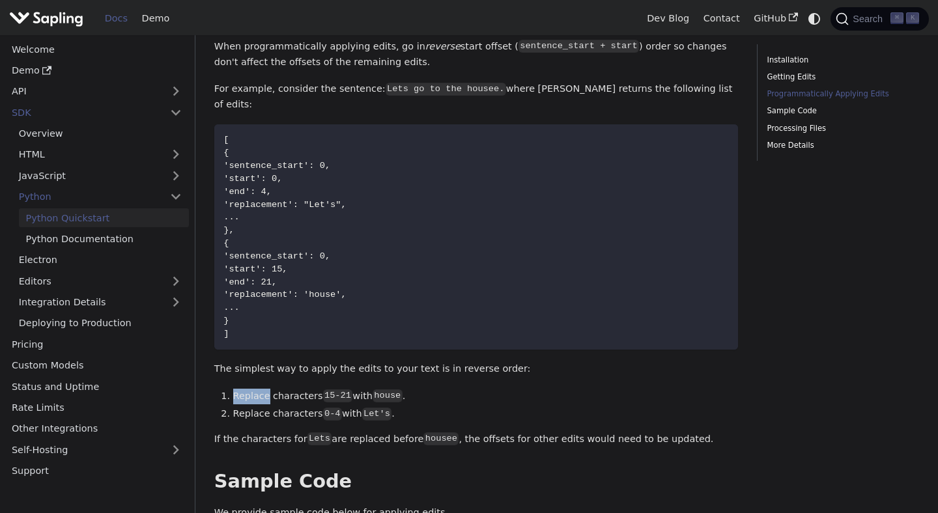
click at [506, 348] on div "Python Quickstart Developer Key A rate-limited API developer key can be provisi…" at bounding box center [476, 139] width 524 height 2233
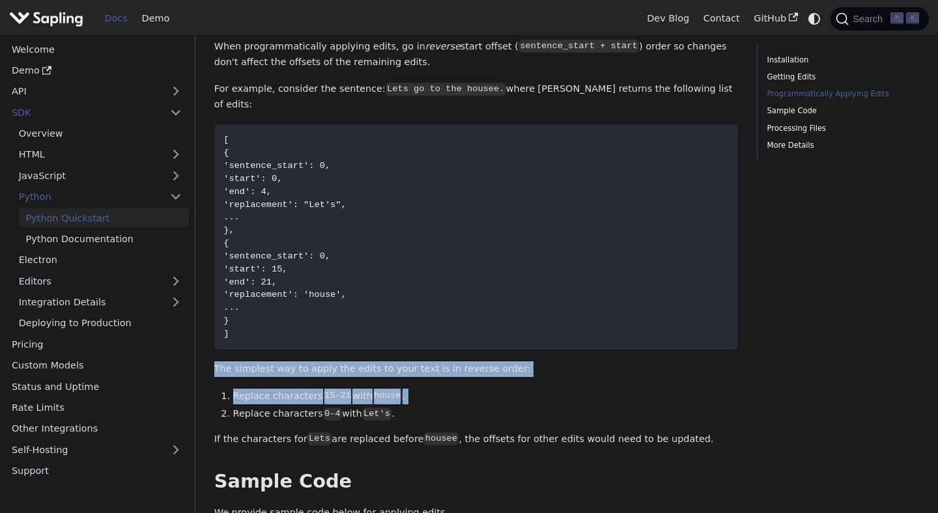
drag, startPoint x: 506, startPoint y: 348, endPoint x: 506, endPoint y: 333, distance: 14.3
click at [506, 333] on div "Python Quickstart Developer Key A rate-limited API developer key can be provisi…" at bounding box center [476, 139] width 524 height 2233
click at [506, 361] on p "The simplest way to apply the edits to your text is in reverse order:" at bounding box center [476, 369] width 524 height 16
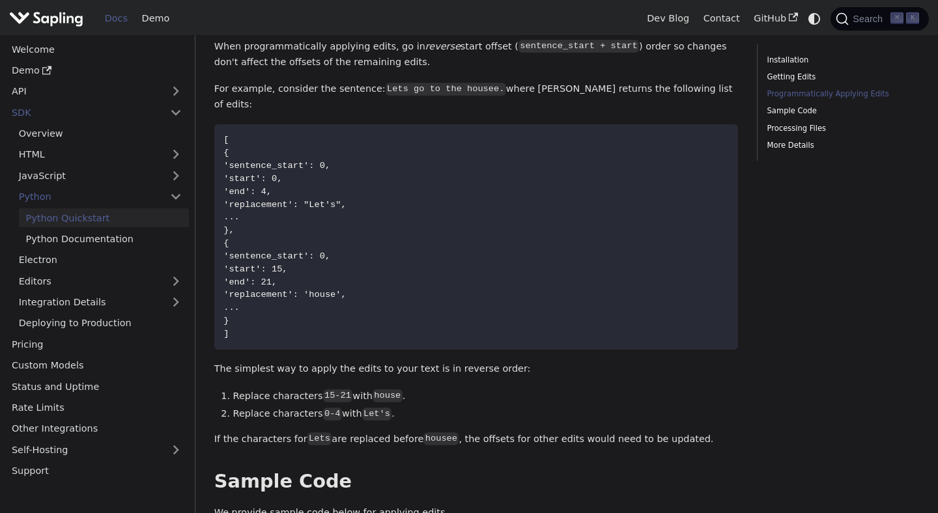
click at [506, 361] on p "The simplest way to apply the edits to your text is in reverse order:" at bounding box center [476, 369] width 524 height 16
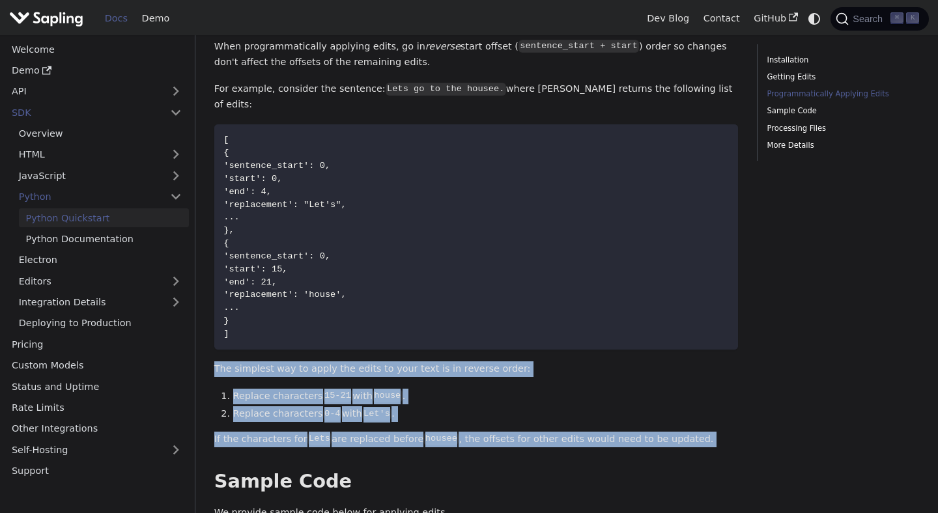
drag, startPoint x: 506, startPoint y: 333, endPoint x: 506, endPoint y: 396, distance: 62.5
click at [506, 396] on div "Python Quickstart Developer Key A rate-limited API developer key can be provisi…" at bounding box center [476, 139] width 524 height 2233
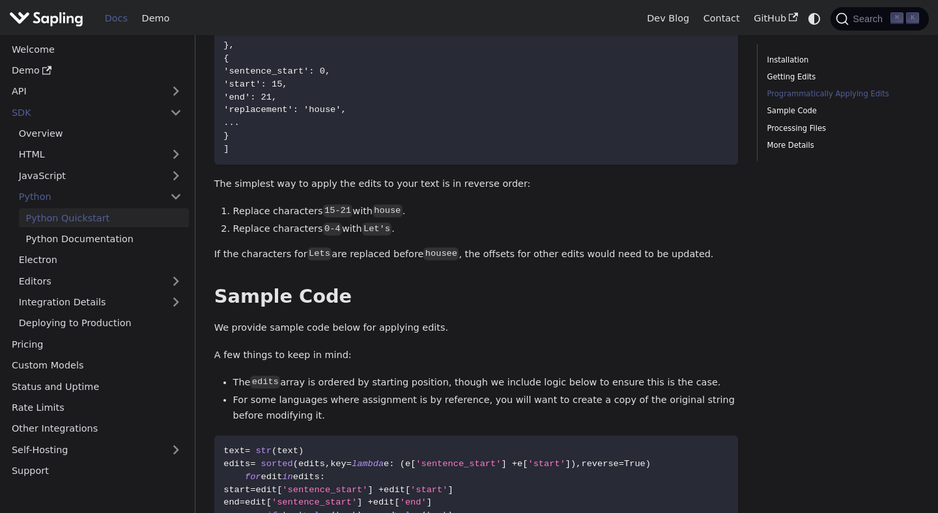
scroll to position [1236, 0]
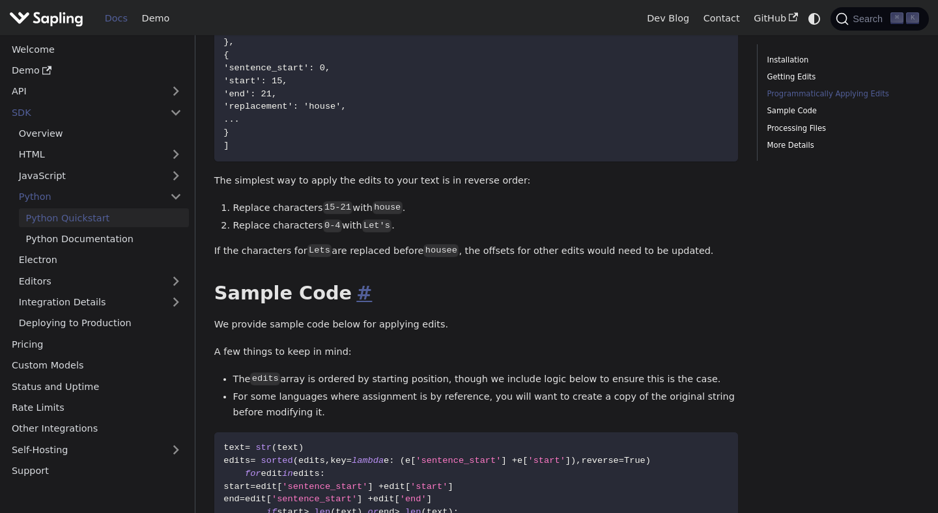
click at [352, 282] on link "​" at bounding box center [362, 293] width 20 height 22
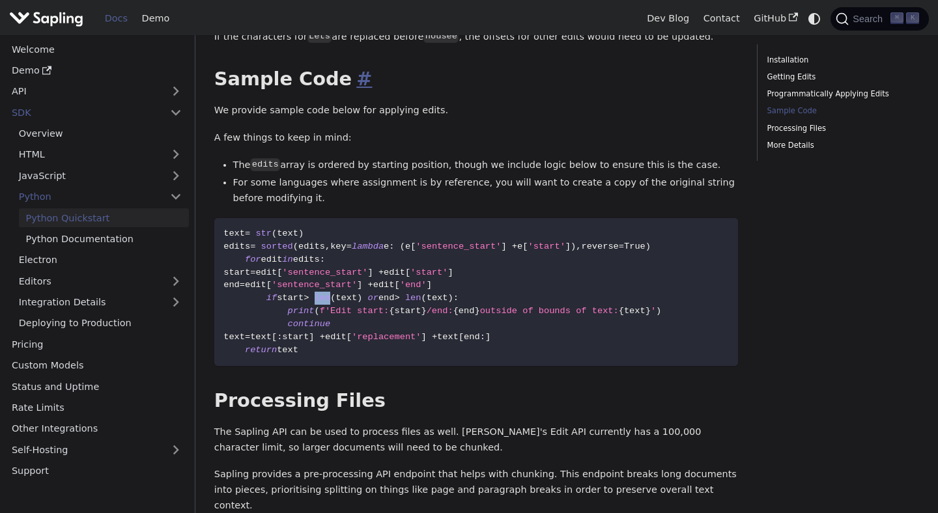
click at [331, 293] on span "len" at bounding box center [322, 298] width 16 height 10
click at [419, 424] on p "The Sapling API can be used to process files as well. [PERSON_NAME]'s Edit API …" at bounding box center [476, 439] width 524 height 31
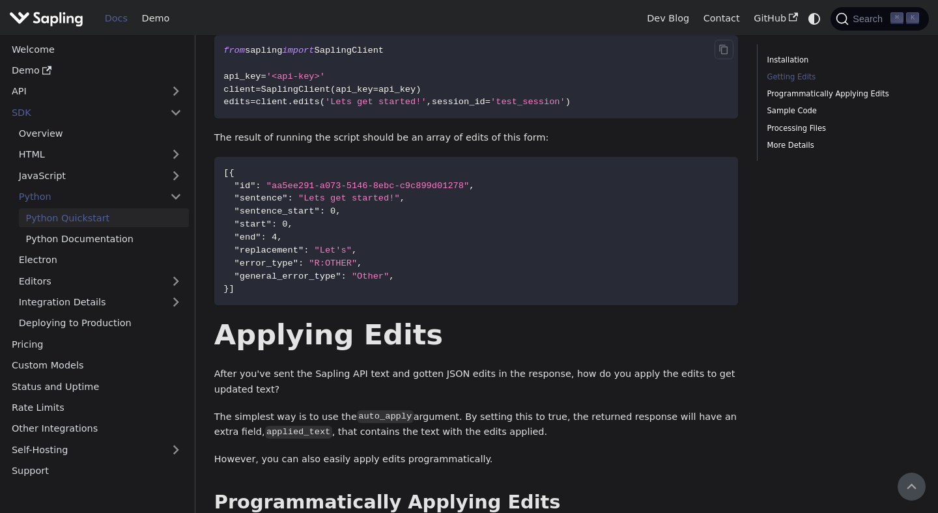
scroll to position [0, 0]
